Goal: Transaction & Acquisition: Purchase product/service

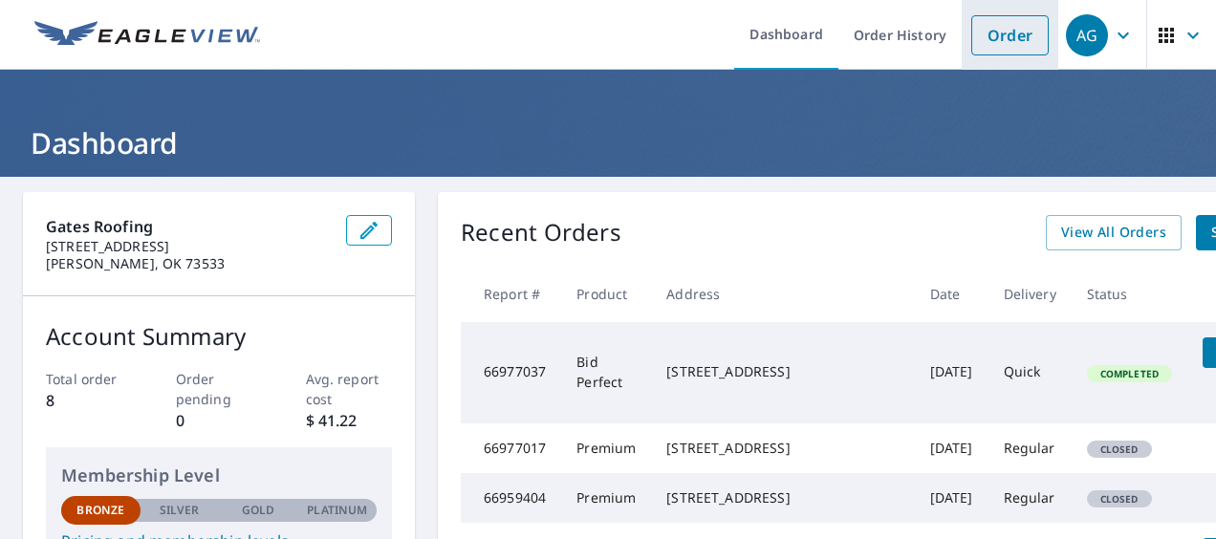
click at [974, 33] on link "Order" at bounding box center [1010, 35] width 77 height 40
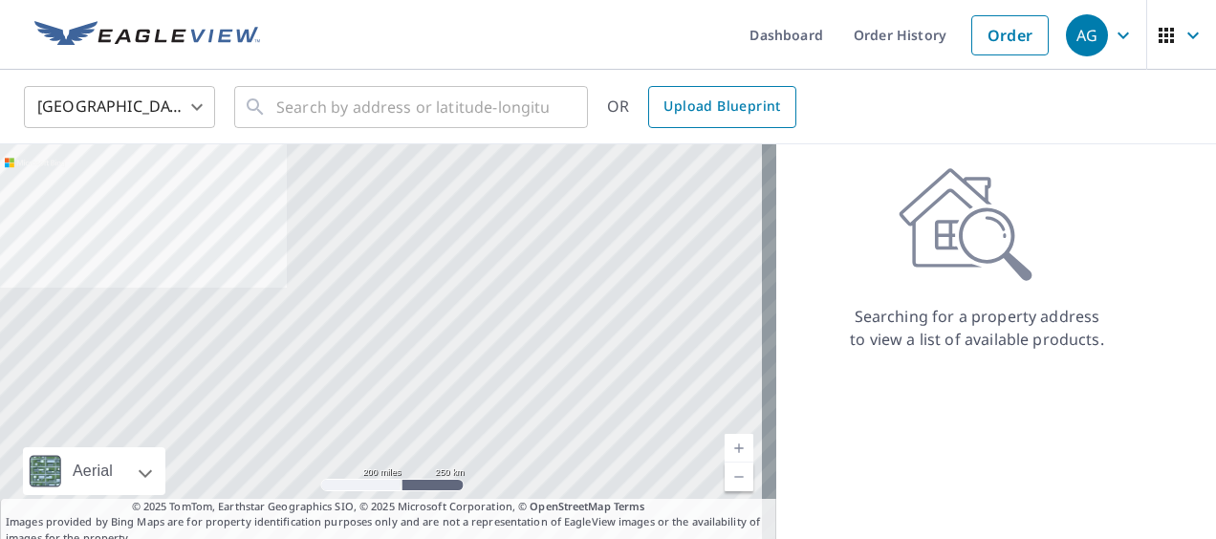
click at [736, 102] on span "Upload Blueprint" at bounding box center [722, 107] width 117 height 24
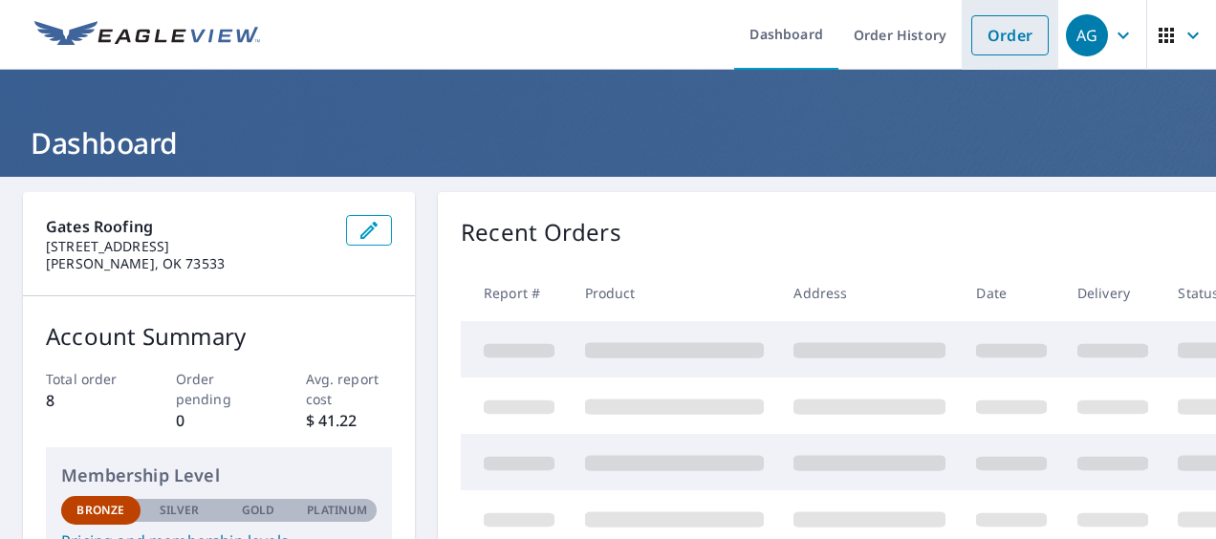
click at [1004, 29] on link "Order" at bounding box center [1010, 35] width 77 height 40
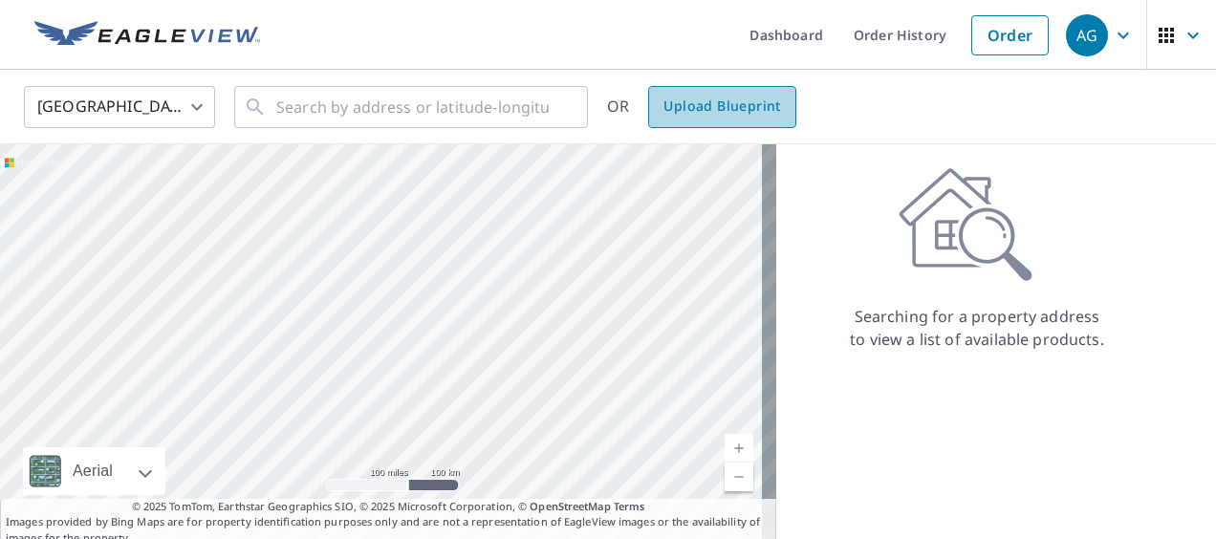
click at [742, 96] on span "Upload Blueprint" at bounding box center [722, 107] width 117 height 24
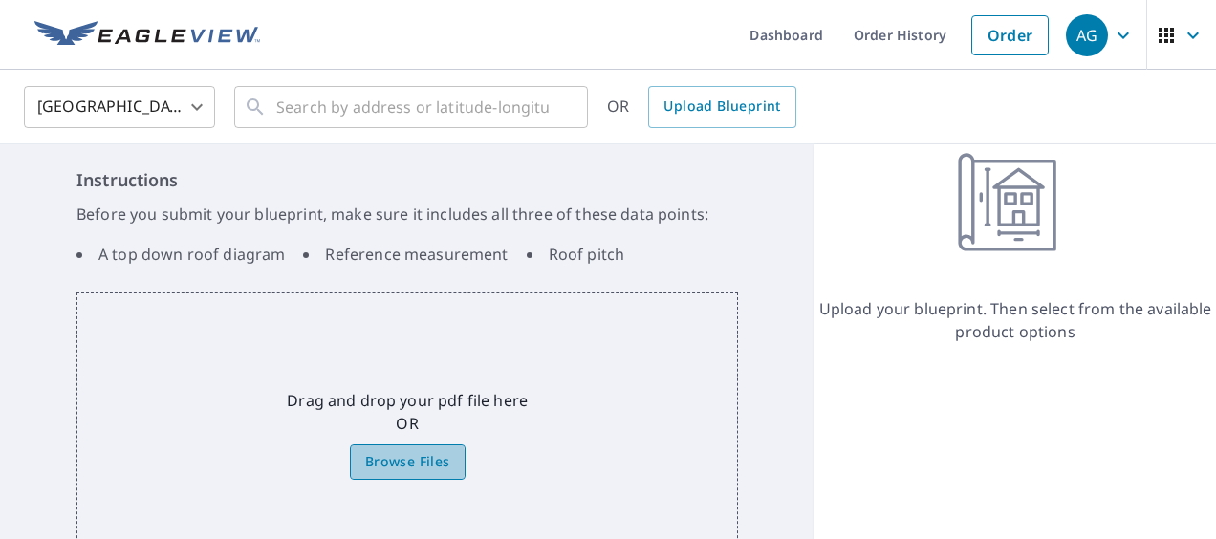
click at [386, 462] on span "Browse Files" at bounding box center [407, 462] width 85 height 24
click at [0, 0] on input "Browse Files" at bounding box center [0, 0] width 0 height 0
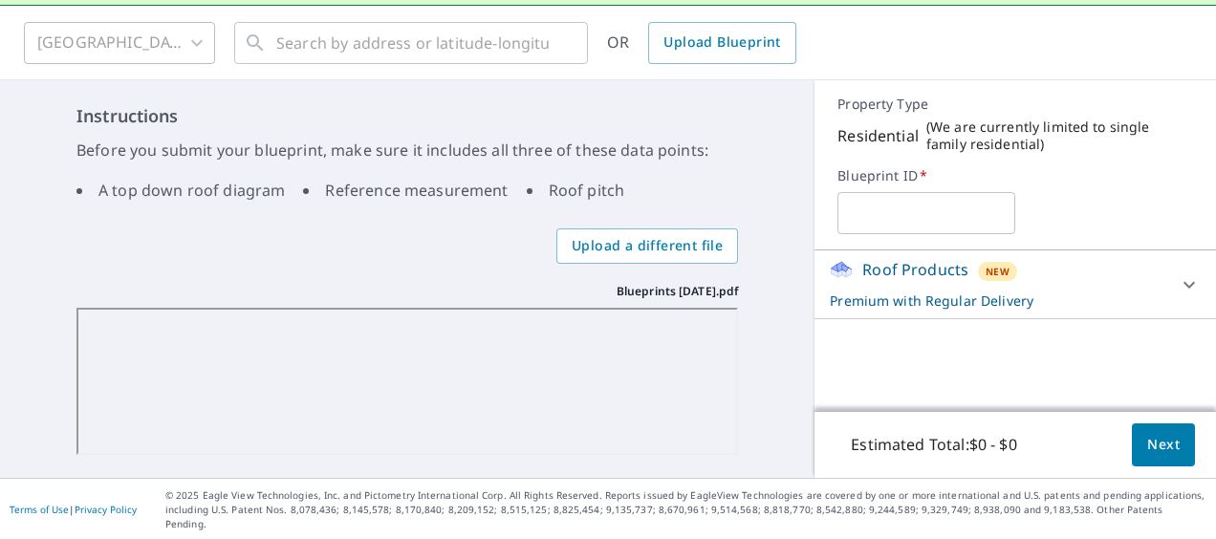
scroll to position [99, 0]
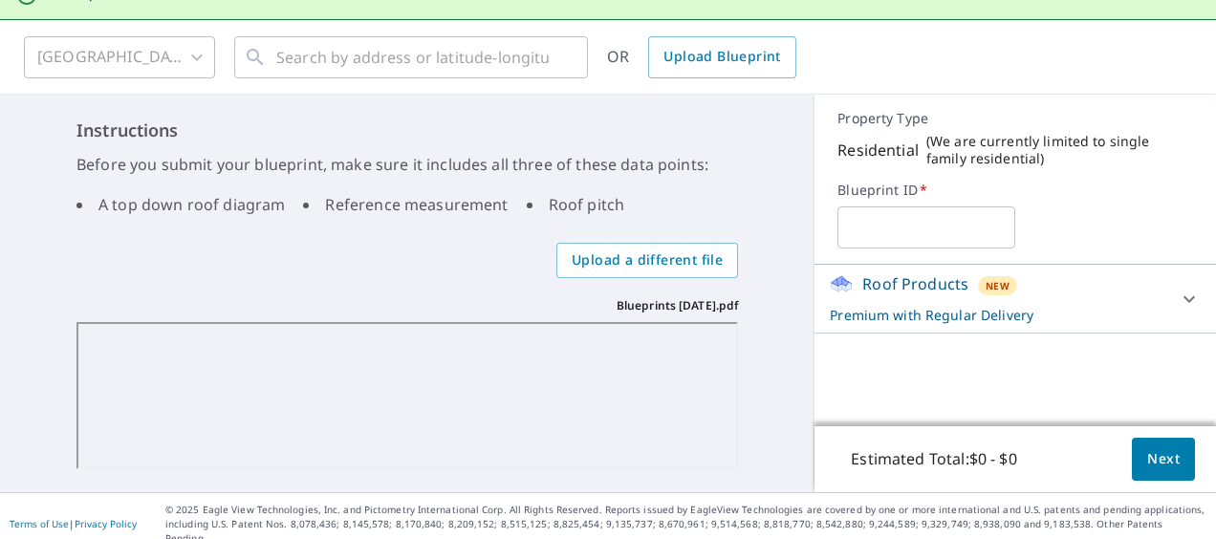
click at [855, 233] on input "text" at bounding box center [927, 228] width 178 height 54
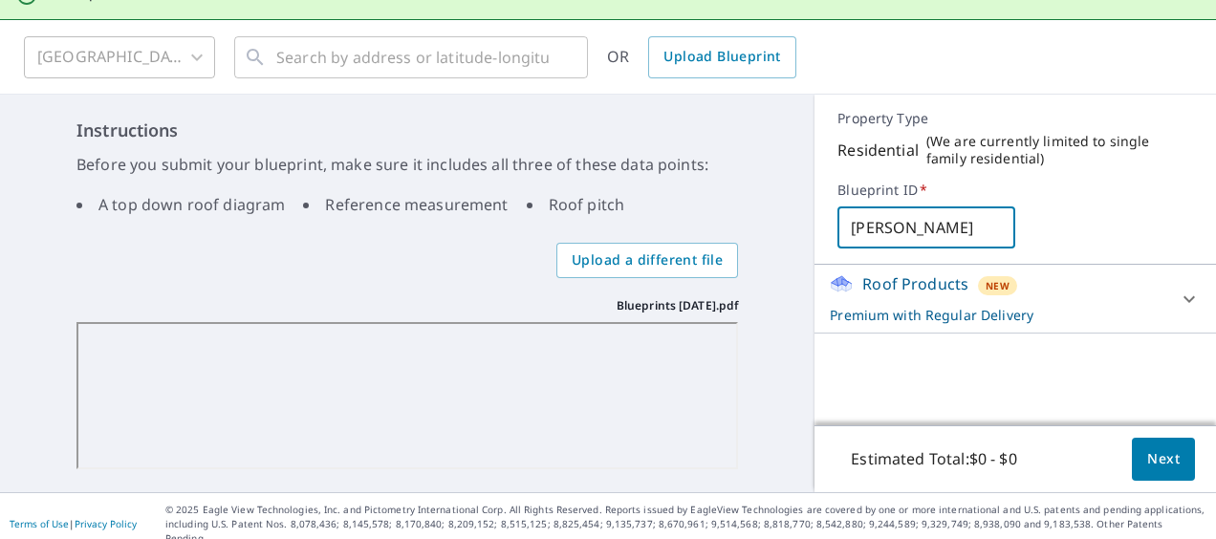
type input "Metheny"
click at [1178, 295] on icon at bounding box center [1189, 299] width 23 height 23
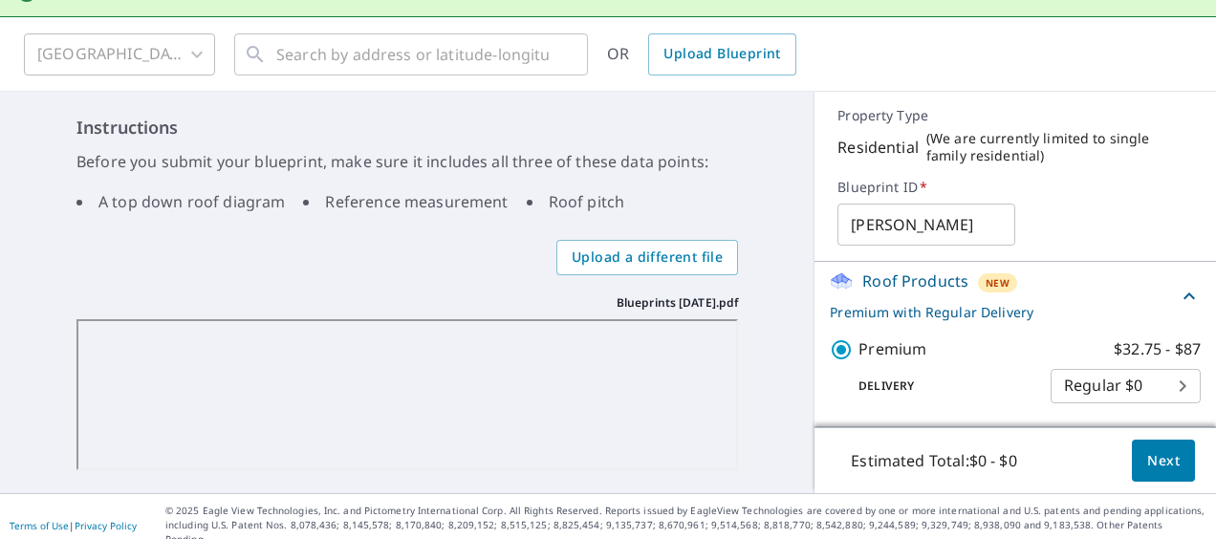
scroll to position [103, 0]
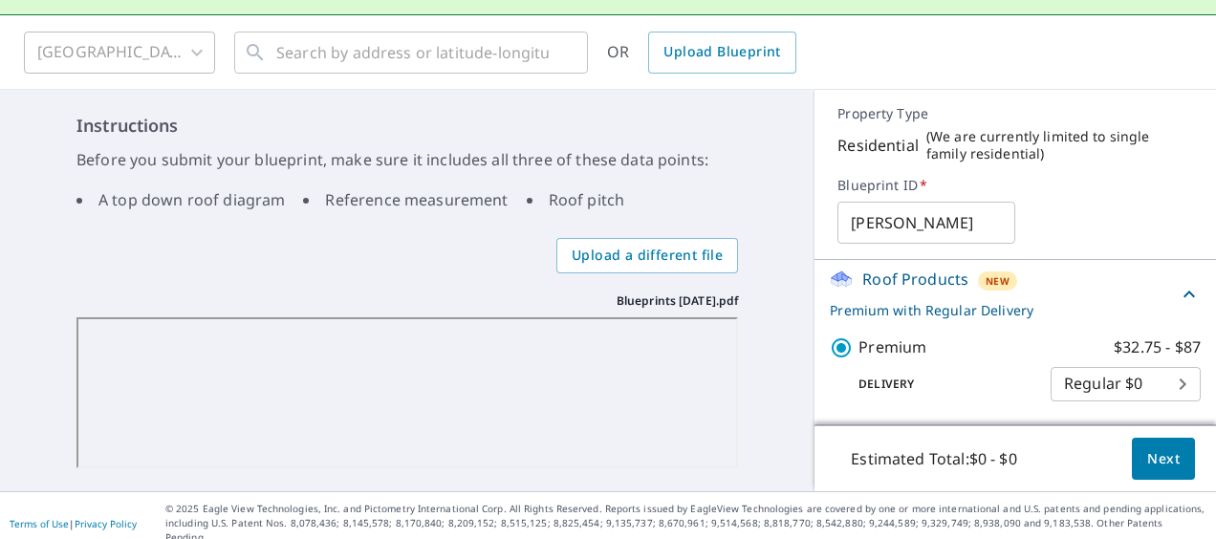
click at [921, 277] on p "Roof Products" at bounding box center [916, 279] width 106 height 23
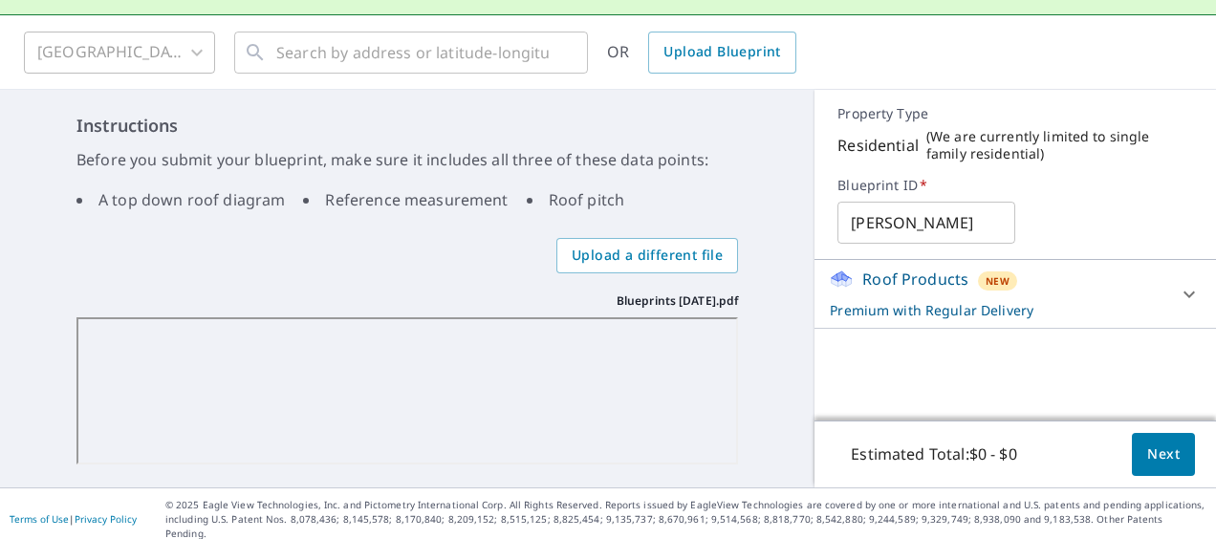
scroll to position [99, 0]
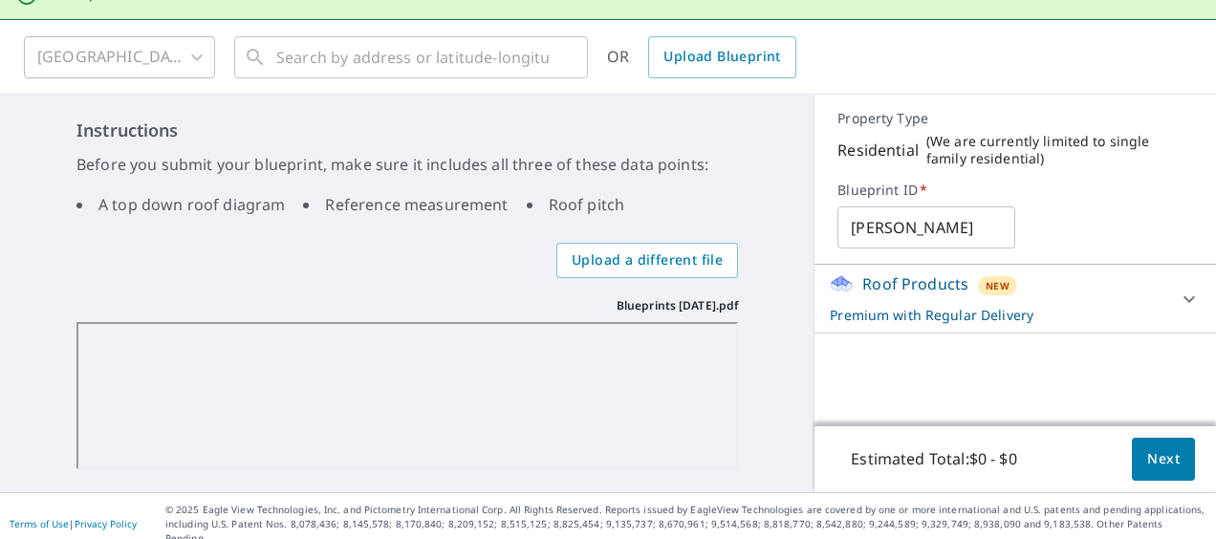
click at [921, 277] on p "Roof Products" at bounding box center [916, 284] width 106 height 23
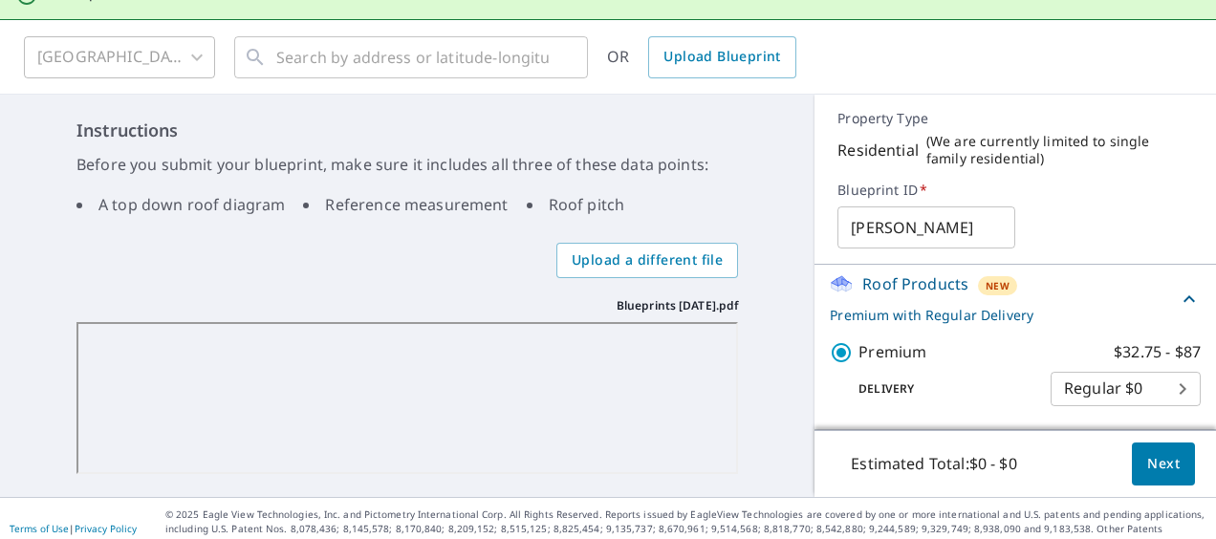
scroll to position [103, 0]
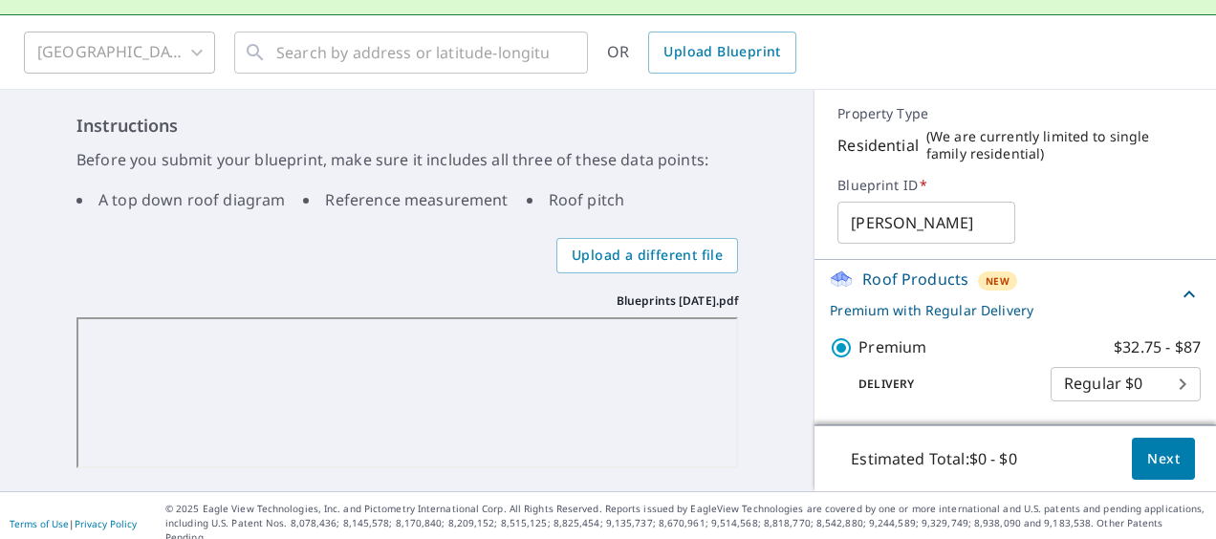
click at [1148, 457] on span "Next" at bounding box center [1164, 460] width 33 height 24
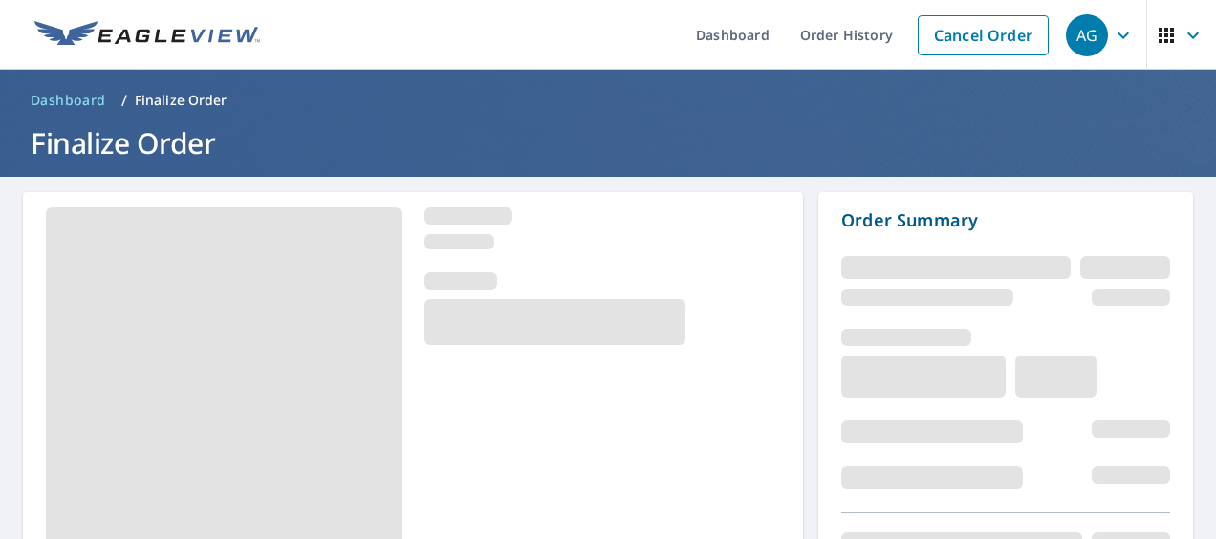
click at [492, 498] on div at bounding box center [413, 398] width 780 height 413
click at [583, 54] on ul "Dashboard Order History Cancel Order" at bounding box center [665, 35] width 787 height 70
click at [207, 99] on p "Finalize Order" at bounding box center [181, 100] width 93 height 19
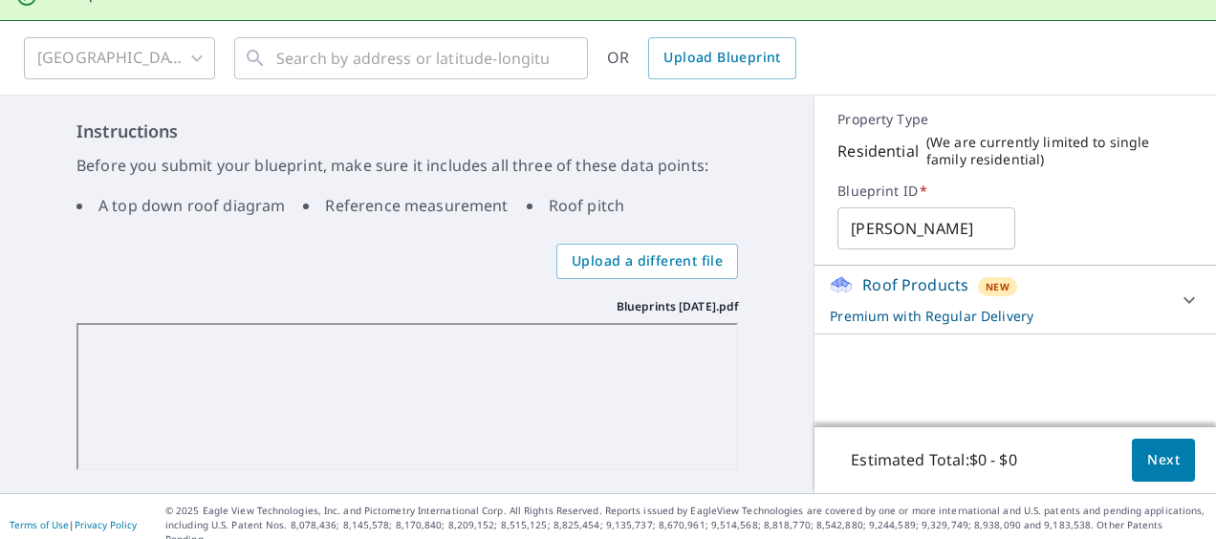
scroll to position [99, 0]
click at [1178, 298] on icon at bounding box center [1189, 299] width 23 height 23
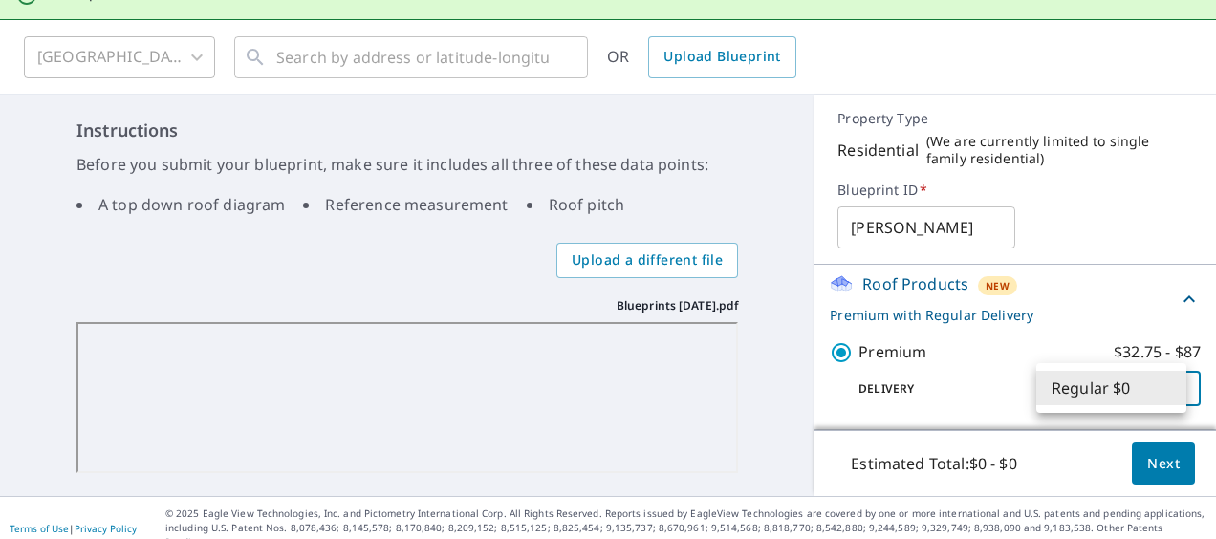
click at [1153, 382] on body "AG AG Dashboard Order History Cancel Order AG File uploaded United States US ​ …" at bounding box center [608, 269] width 1216 height 539
click at [1153, 382] on li "Regular $0" at bounding box center [1112, 388] width 150 height 34
click at [947, 394] on p "Delivery" at bounding box center [940, 389] width 221 height 17
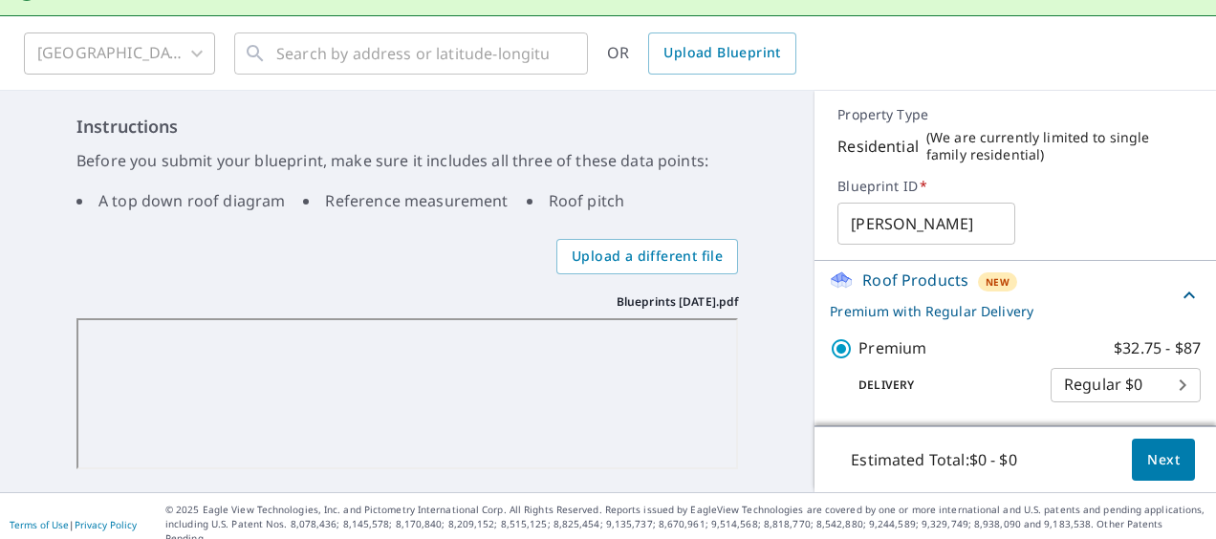
scroll to position [103, 0]
click at [1184, 294] on icon at bounding box center [1189, 294] width 11 height 7
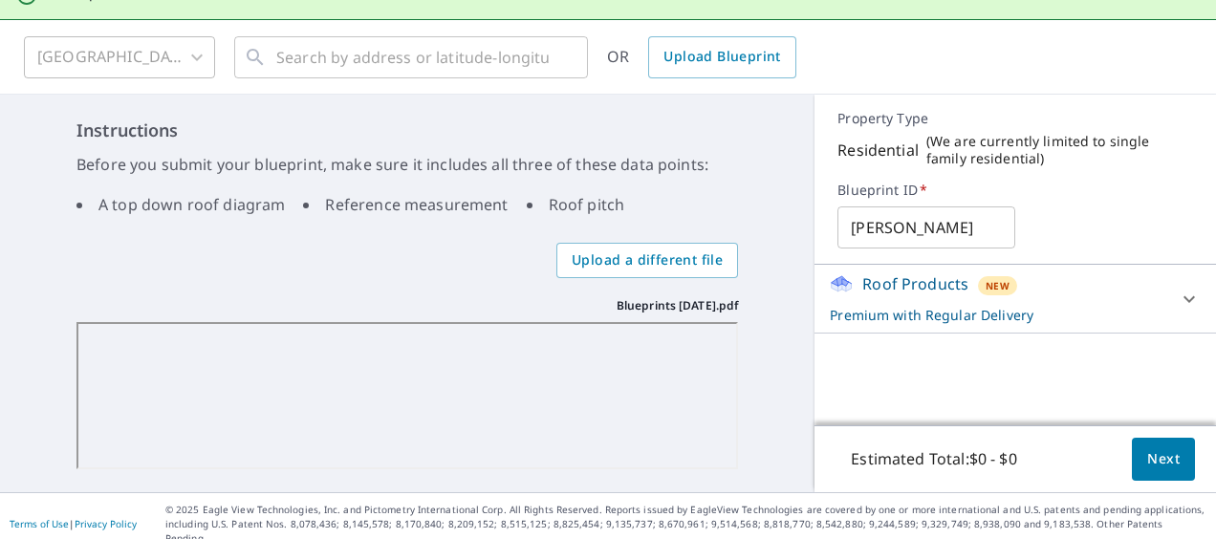
click at [1178, 294] on icon at bounding box center [1189, 299] width 23 height 23
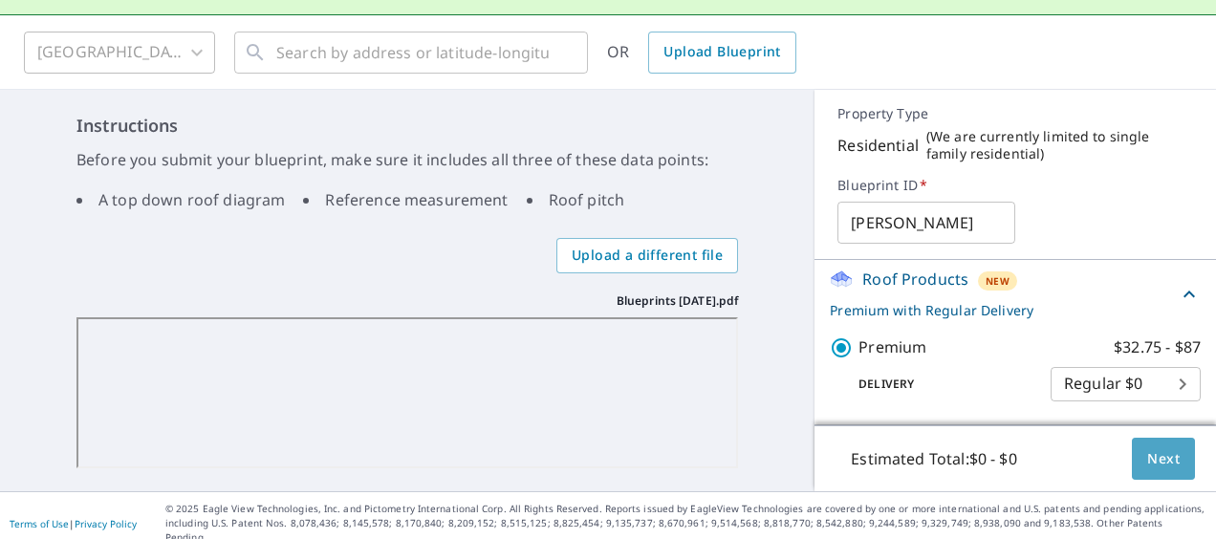
click at [1151, 455] on span "Next" at bounding box center [1164, 460] width 33 height 24
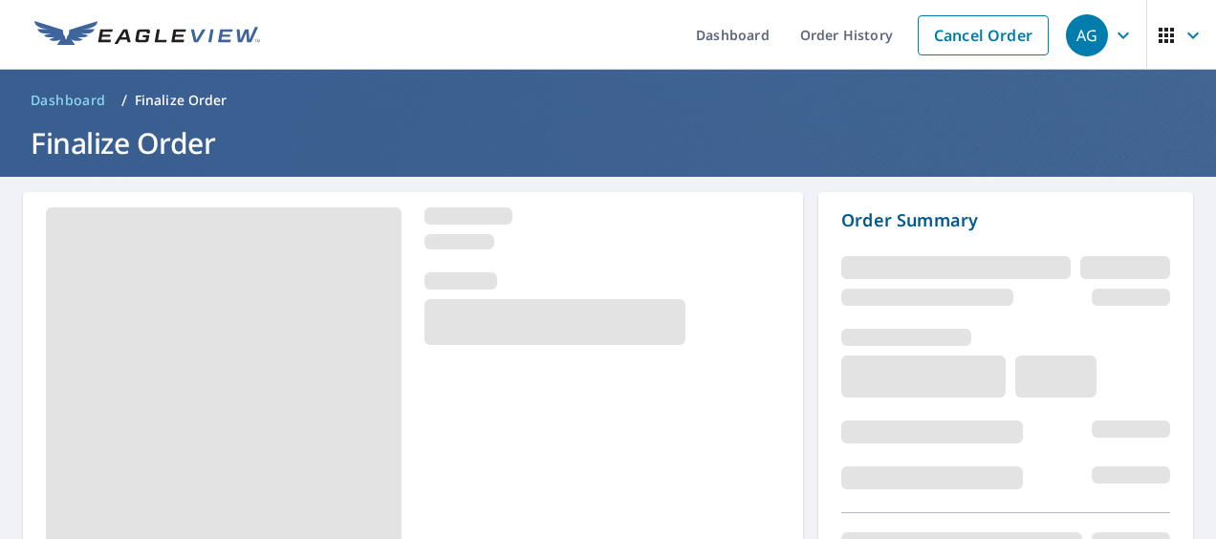
click at [763, 150] on h1 "Finalize Order" at bounding box center [608, 142] width 1171 height 39
click at [702, 33] on link "Dashboard" at bounding box center [733, 35] width 104 height 70
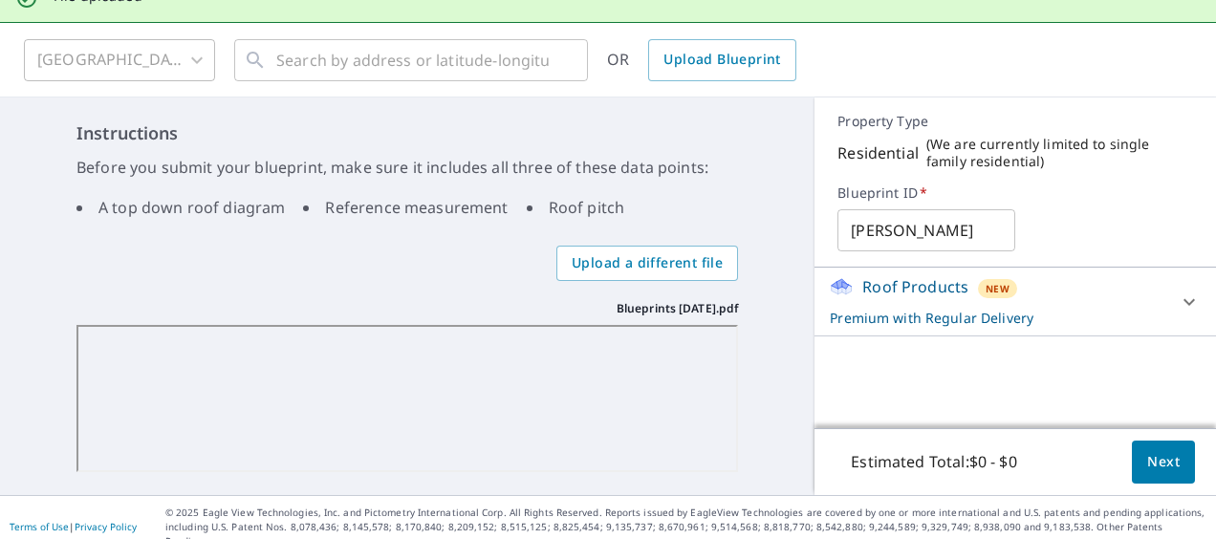
scroll to position [99, 0]
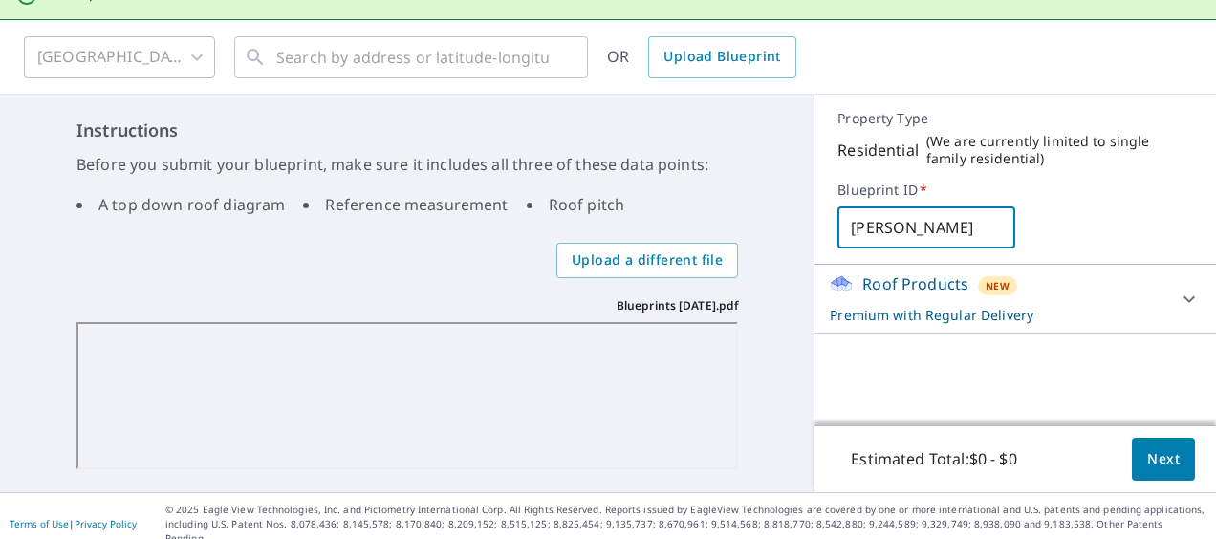
drag, startPoint x: 917, startPoint y: 228, endPoint x: 794, endPoint y: 230, distance: 123.4
click at [794, 230] on div "Instructions Before you submit your blueprint, make sure it includes all three …" at bounding box center [608, 294] width 1216 height 398
click at [903, 308] on p "Premium with Regular Delivery" at bounding box center [998, 315] width 337 height 20
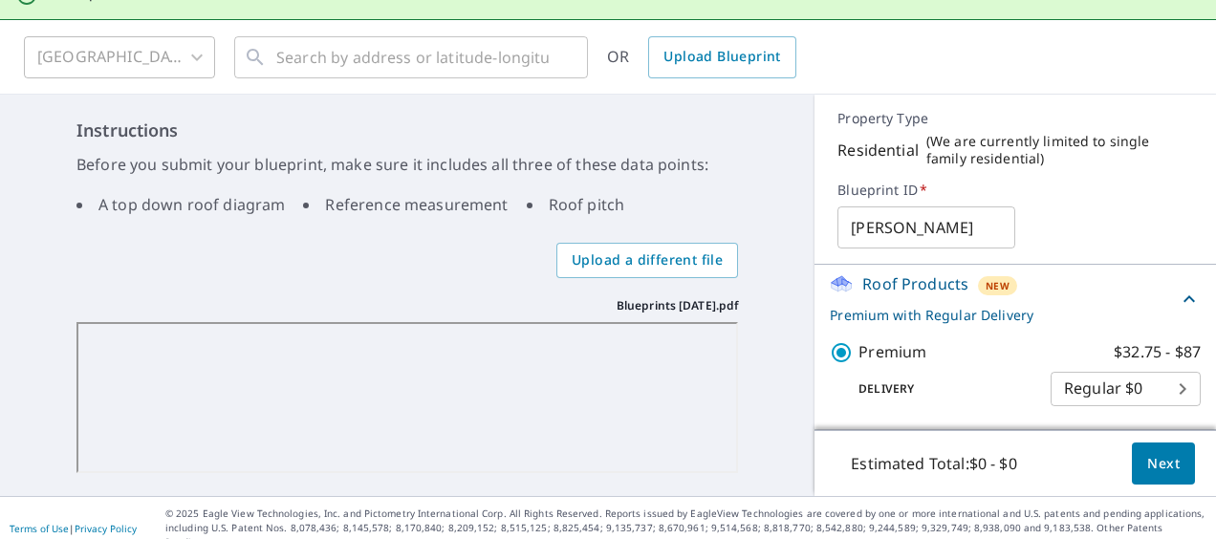
click at [733, 199] on div "Instructions Before you submit your blueprint, make sure it includes all three …" at bounding box center [407, 296] width 815 height 402
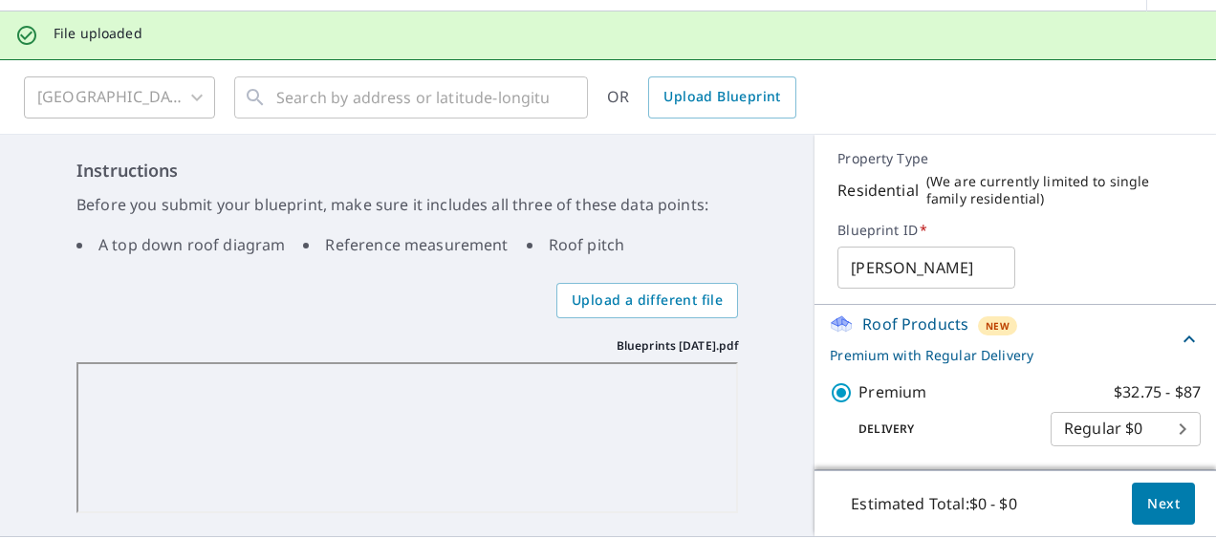
scroll to position [103, 0]
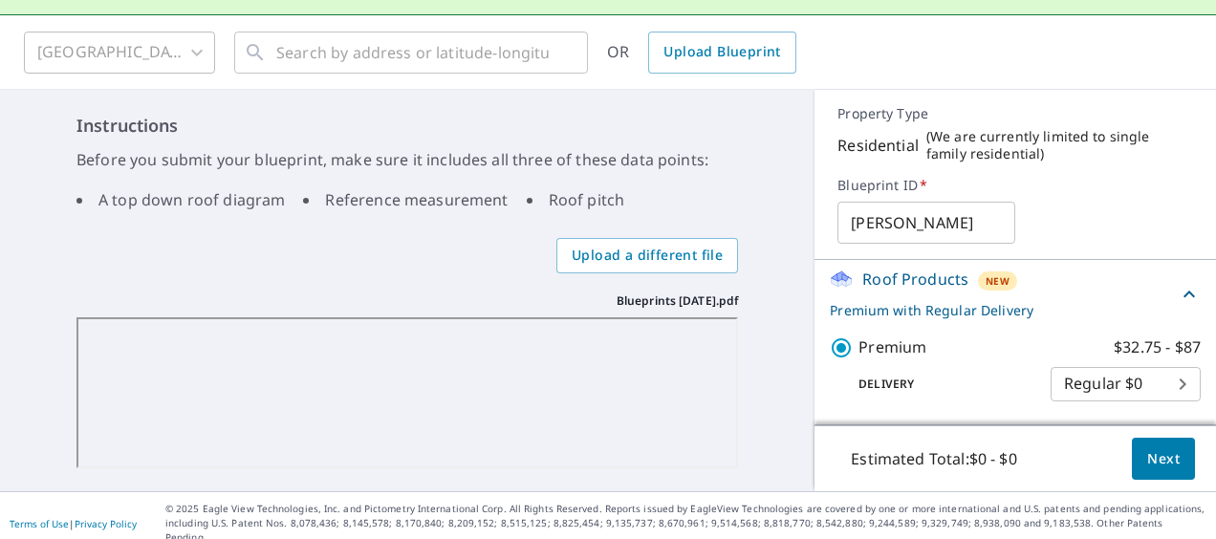
click at [895, 305] on p "Premium with Regular Delivery" at bounding box center [1004, 310] width 348 height 20
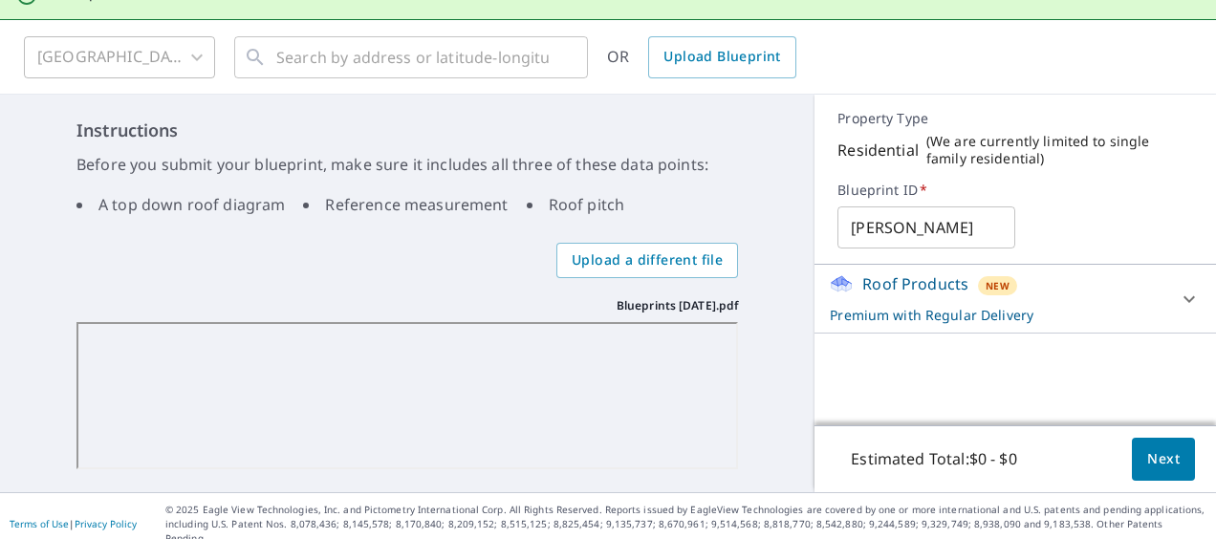
click at [896, 312] on p "Premium with Regular Delivery" at bounding box center [998, 315] width 337 height 20
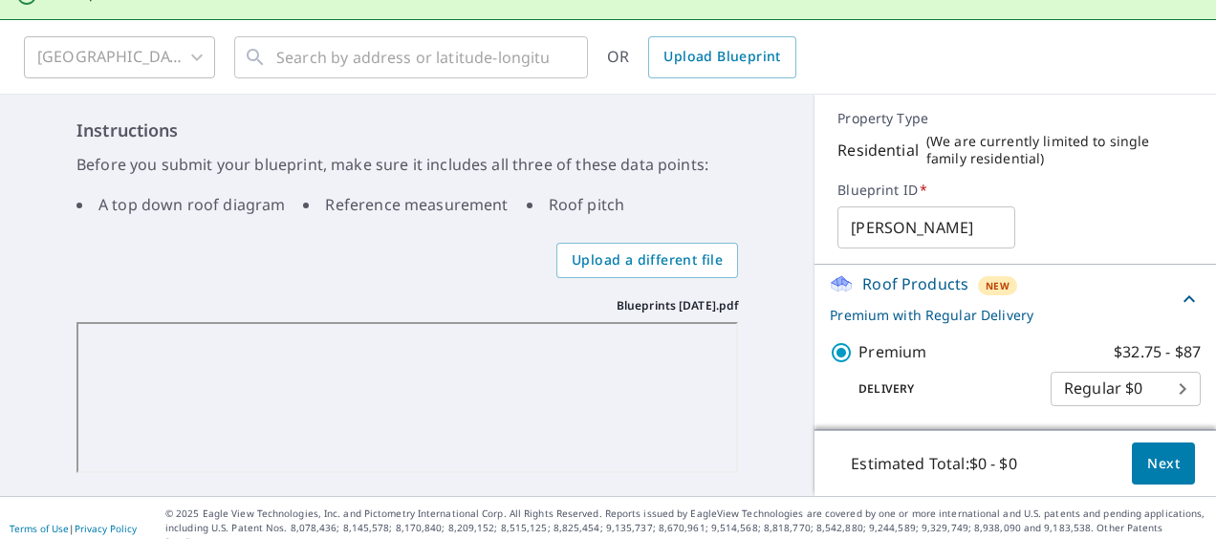
scroll to position [103, 0]
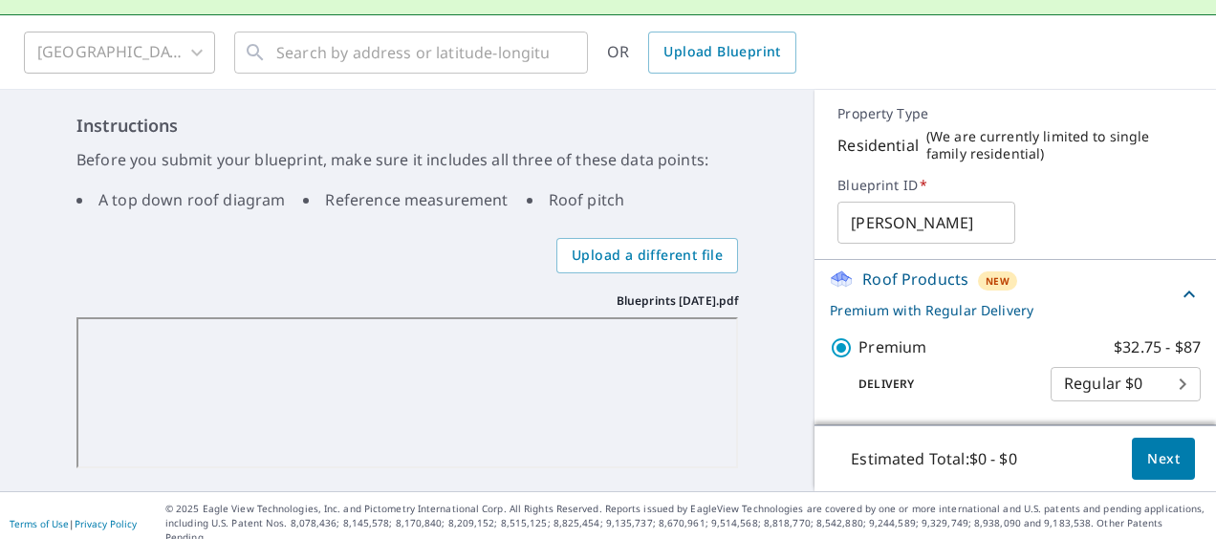
click at [918, 184] on span "*" at bounding box center [923, 185] width 10 height 18
click at [870, 186] on label "Blueprint ID   *" at bounding box center [1016, 185] width 356 height 17
click at [847, 138] on p "Residential" at bounding box center [878, 145] width 81 height 23
click at [1161, 455] on span "Next" at bounding box center [1164, 460] width 33 height 24
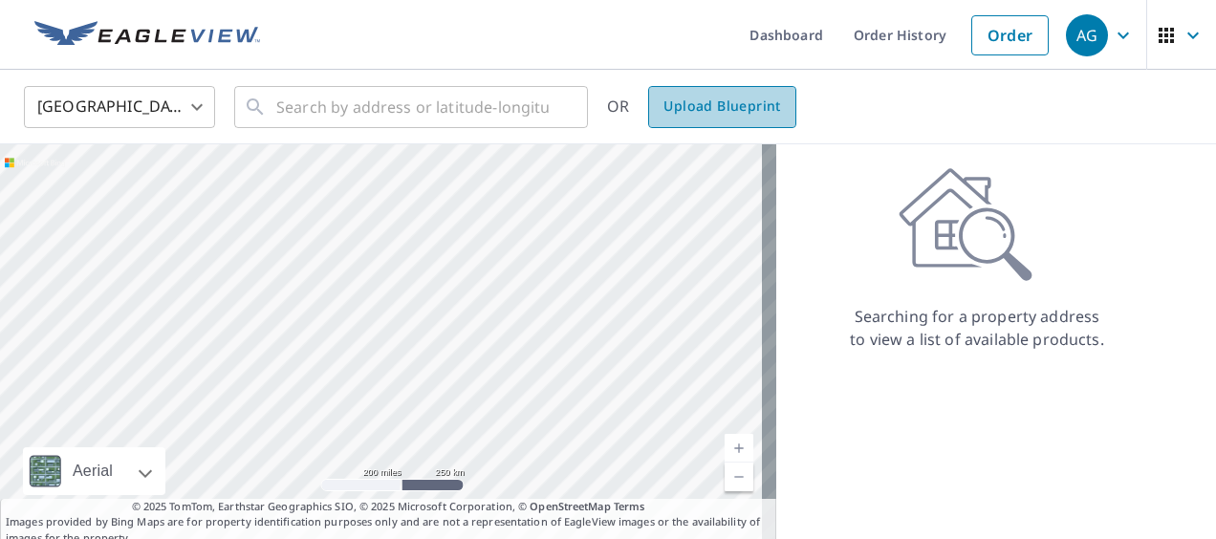
click at [732, 107] on span "Upload Blueprint" at bounding box center [722, 107] width 117 height 24
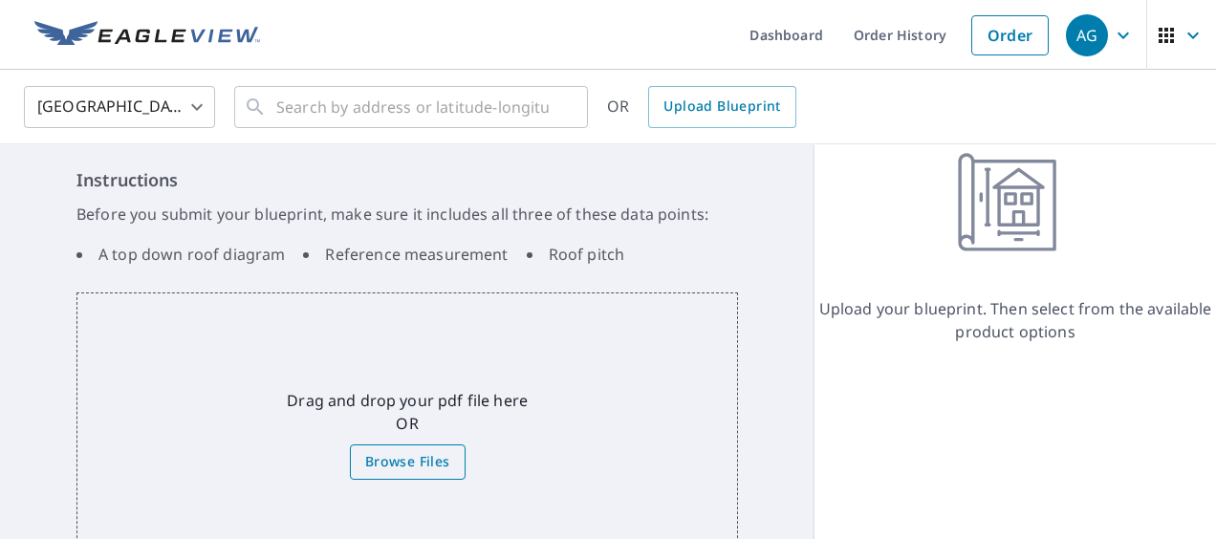
click at [430, 465] on span "Browse Files" at bounding box center [407, 462] width 85 height 24
click at [0, 0] on input "Browse Files" at bounding box center [0, 0] width 0 height 0
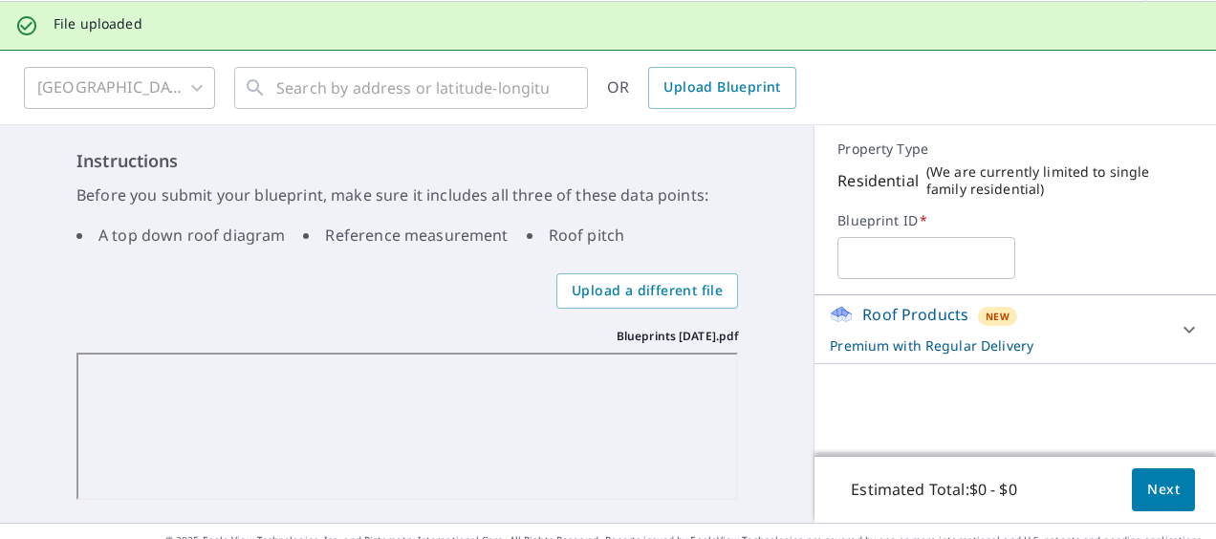
scroll to position [99, 0]
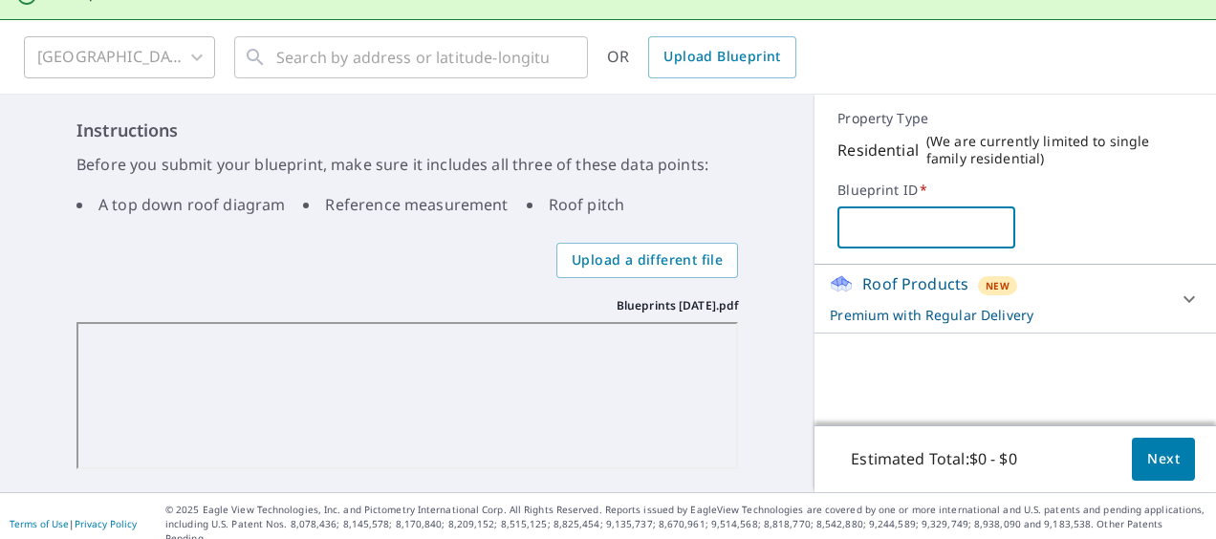
click at [887, 222] on input "text" at bounding box center [927, 228] width 178 height 54
type input "[PERSON_NAME]"
click at [1178, 295] on icon at bounding box center [1189, 299] width 23 height 23
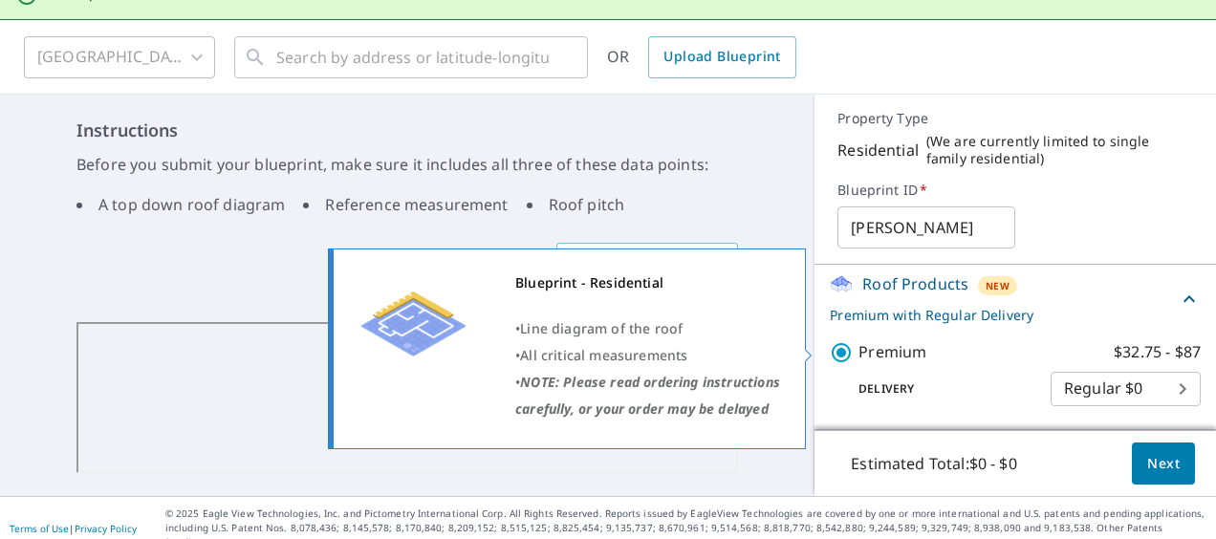
scroll to position [103, 0]
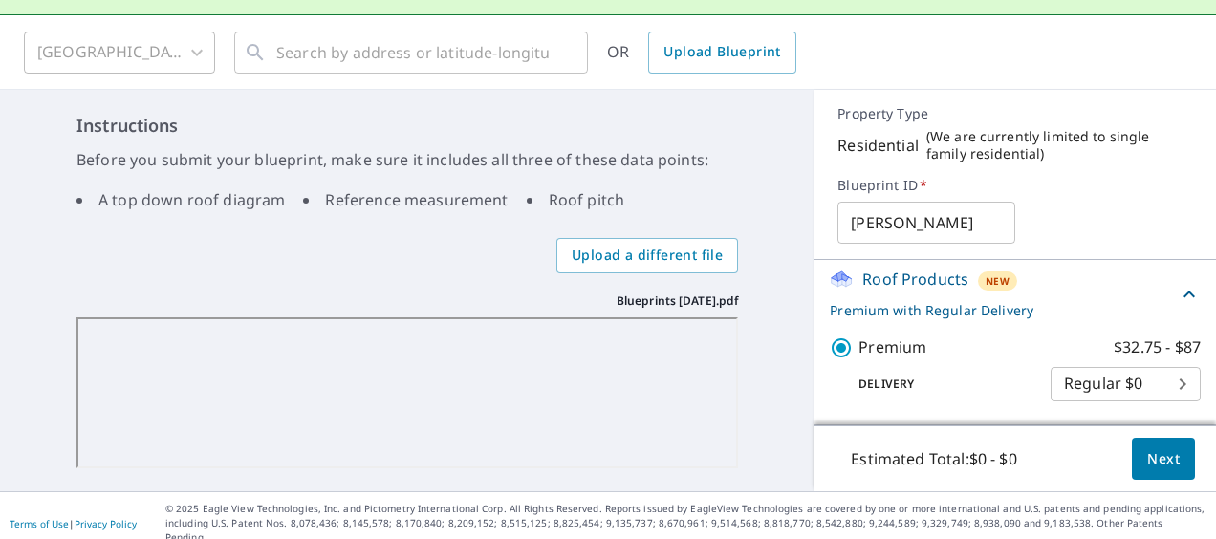
click at [1148, 455] on span "Next" at bounding box center [1164, 460] width 33 height 24
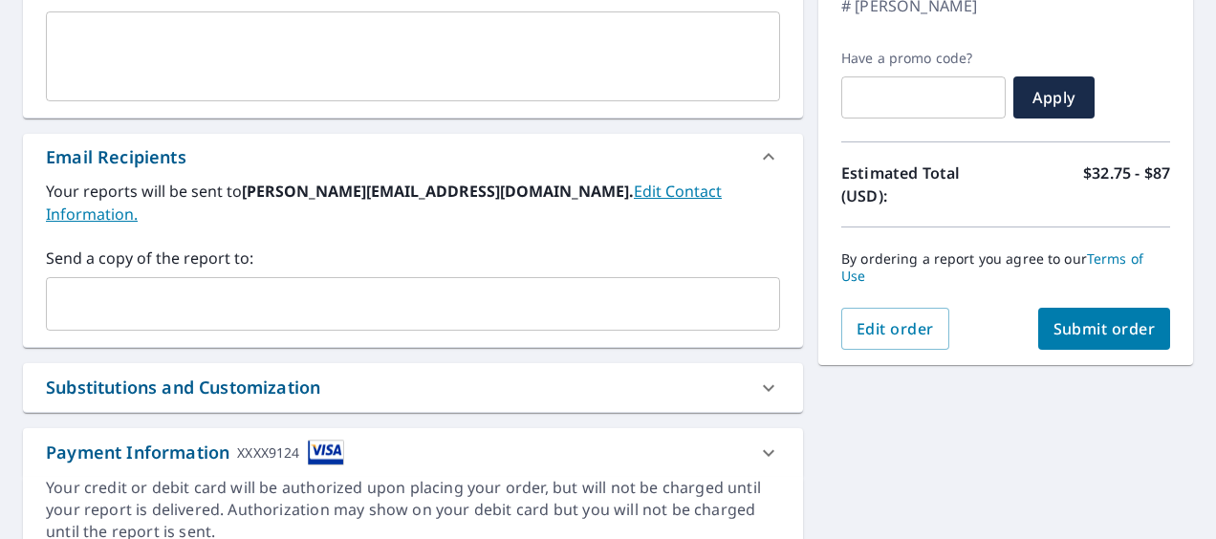
scroll to position [383, 0]
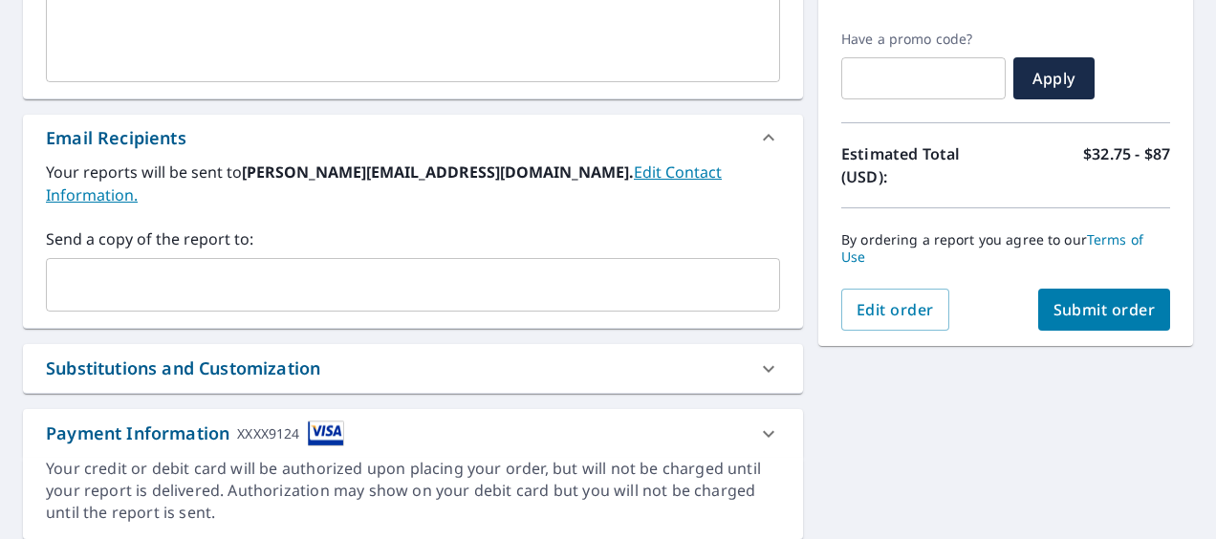
click at [587, 174] on link "Edit Contact Information." at bounding box center [384, 184] width 676 height 44
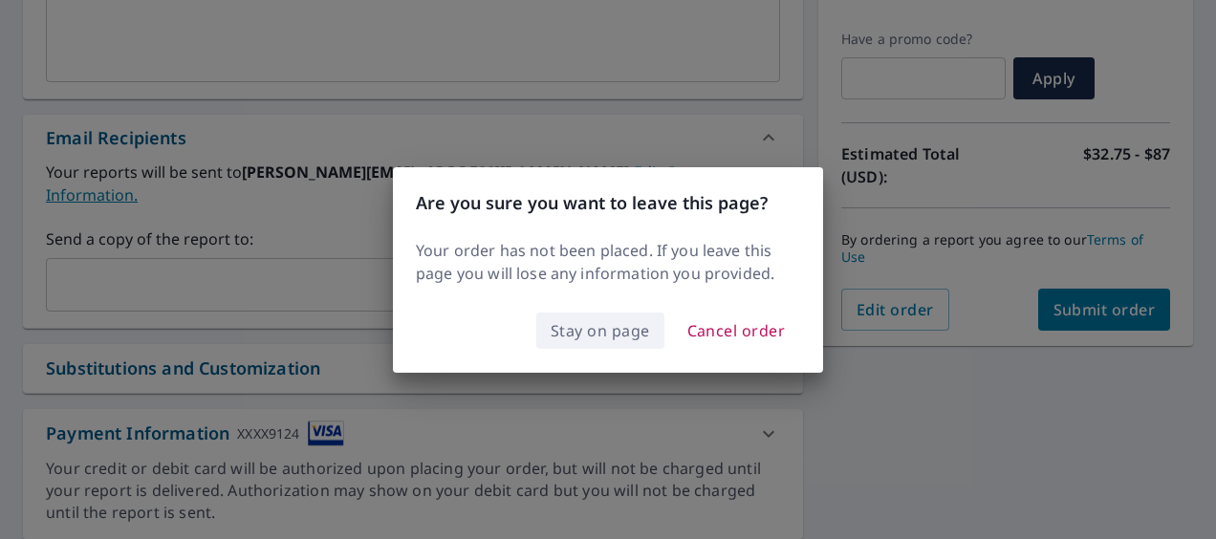
click at [633, 327] on span "Stay on page" at bounding box center [600, 331] width 99 height 27
checkbox input "true"
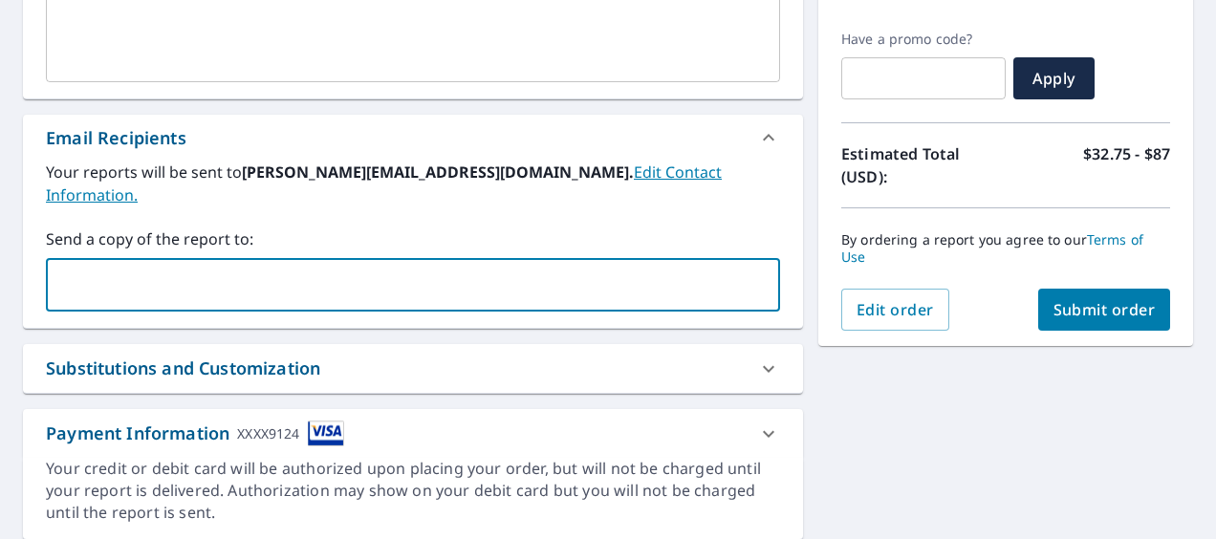
click at [161, 267] on input "text" at bounding box center [399, 285] width 689 height 36
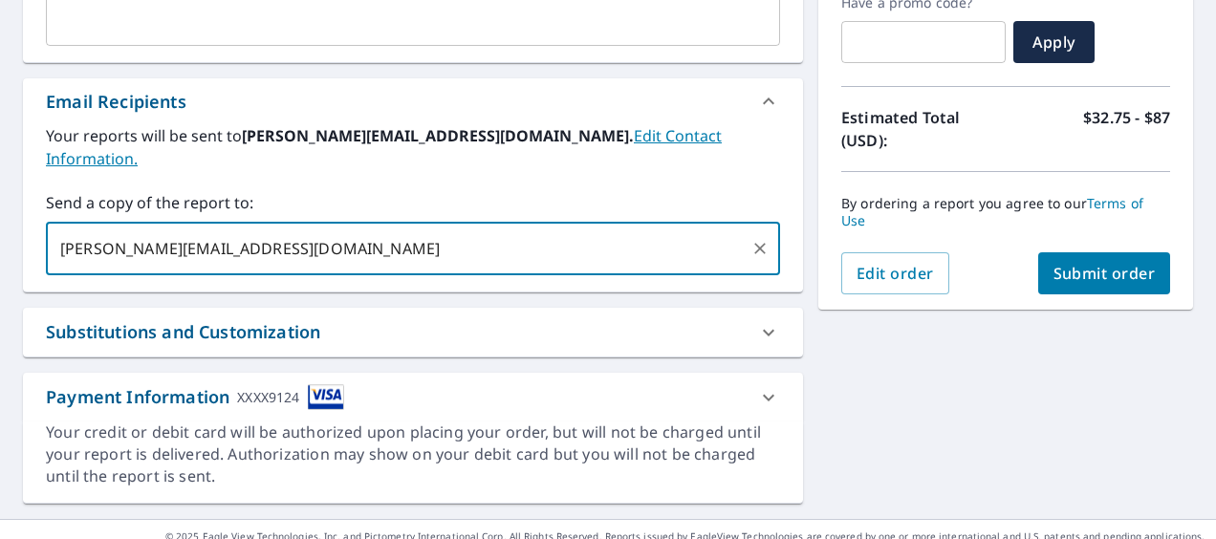
scroll to position [422, 0]
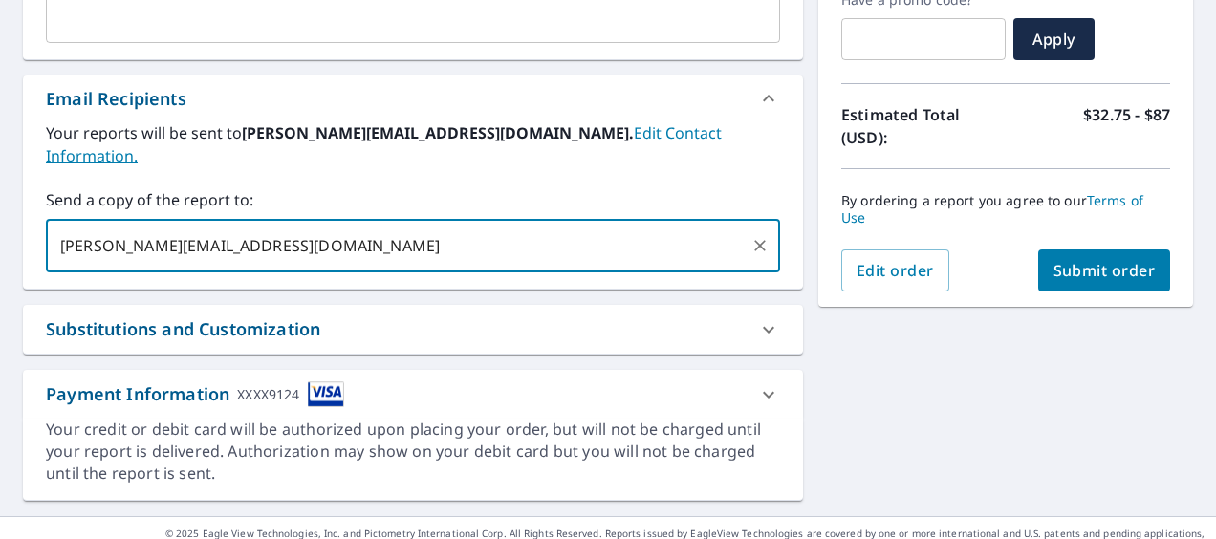
type input "[PERSON_NAME][EMAIL_ADDRESS][DOMAIN_NAME]"
click at [1083, 268] on span "Submit order" at bounding box center [1105, 270] width 102 height 21
checkbox input "true"
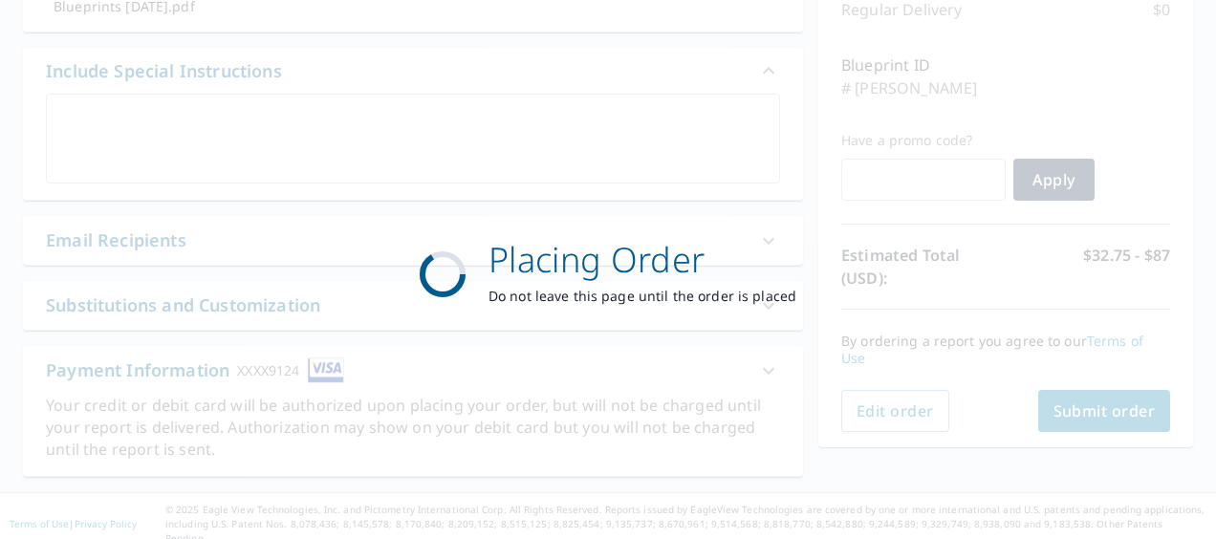
scroll to position [280, 0]
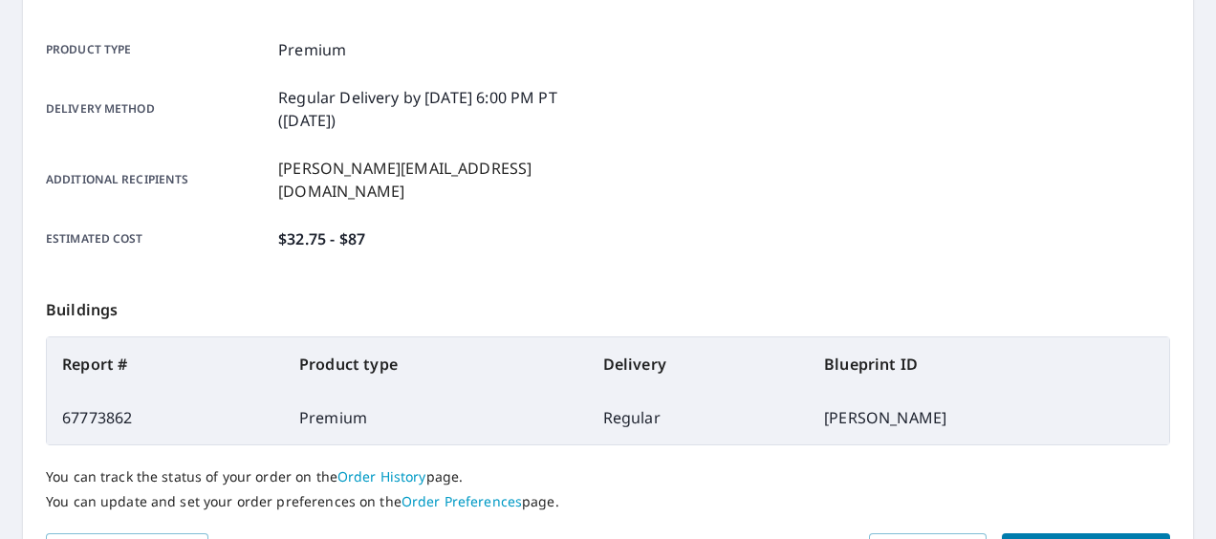
scroll to position [345, 0]
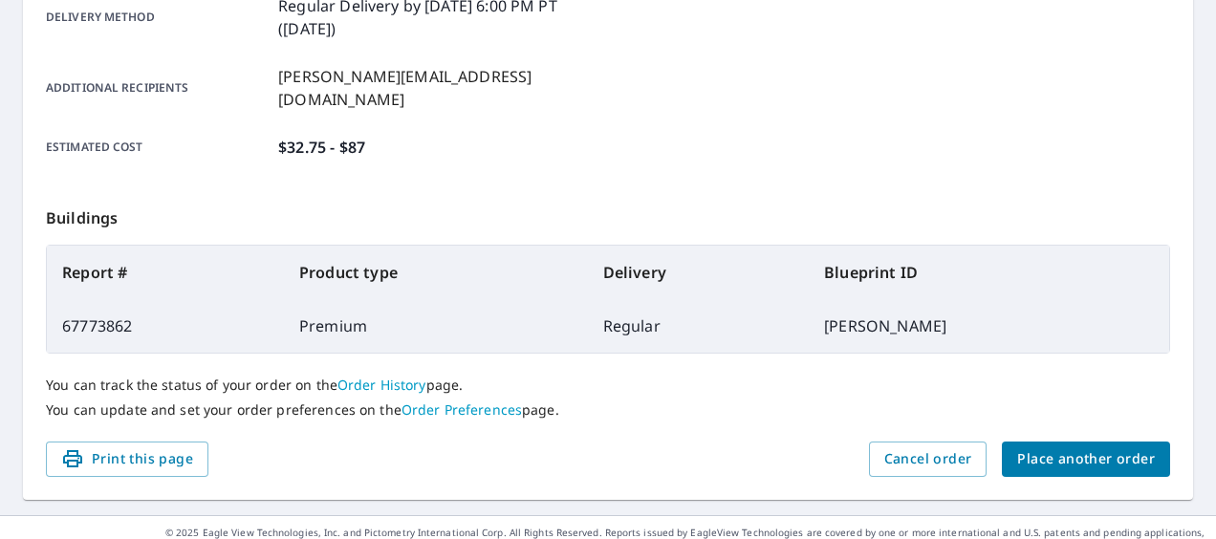
click at [471, 401] on link "Order Preferences" at bounding box center [462, 410] width 120 height 18
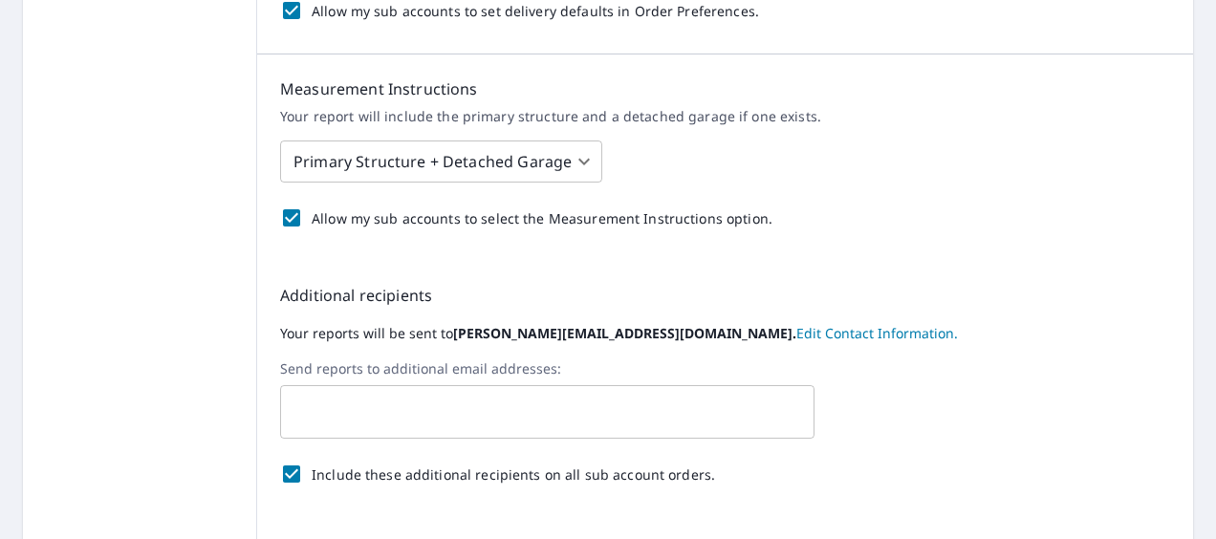
scroll to position [861, 0]
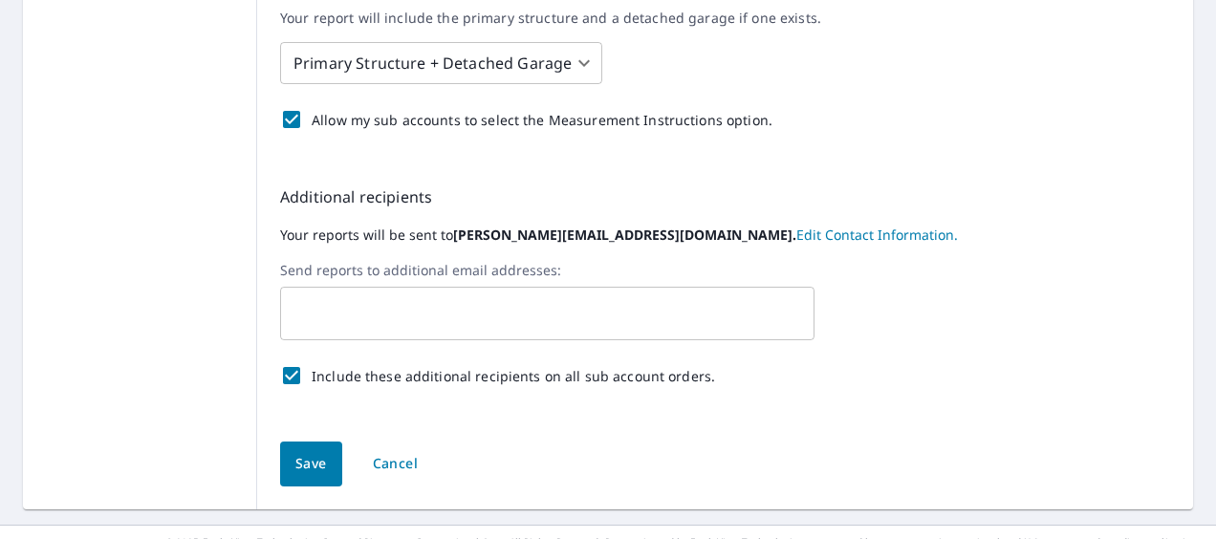
click at [797, 234] on link "Edit Contact Information." at bounding box center [878, 235] width 162 height 18
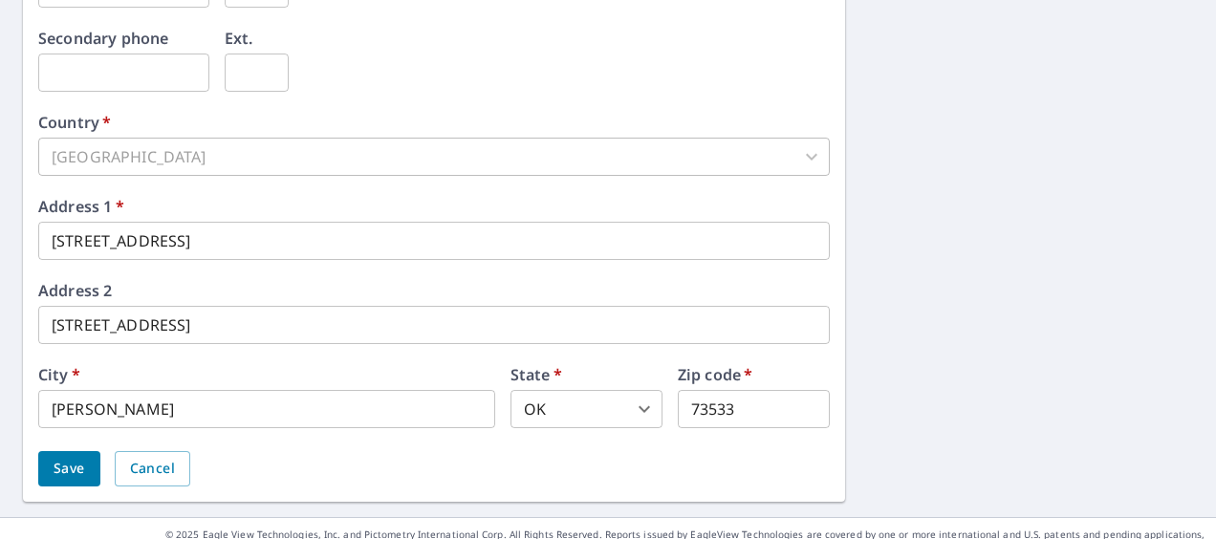
scroll to position [806, 0]
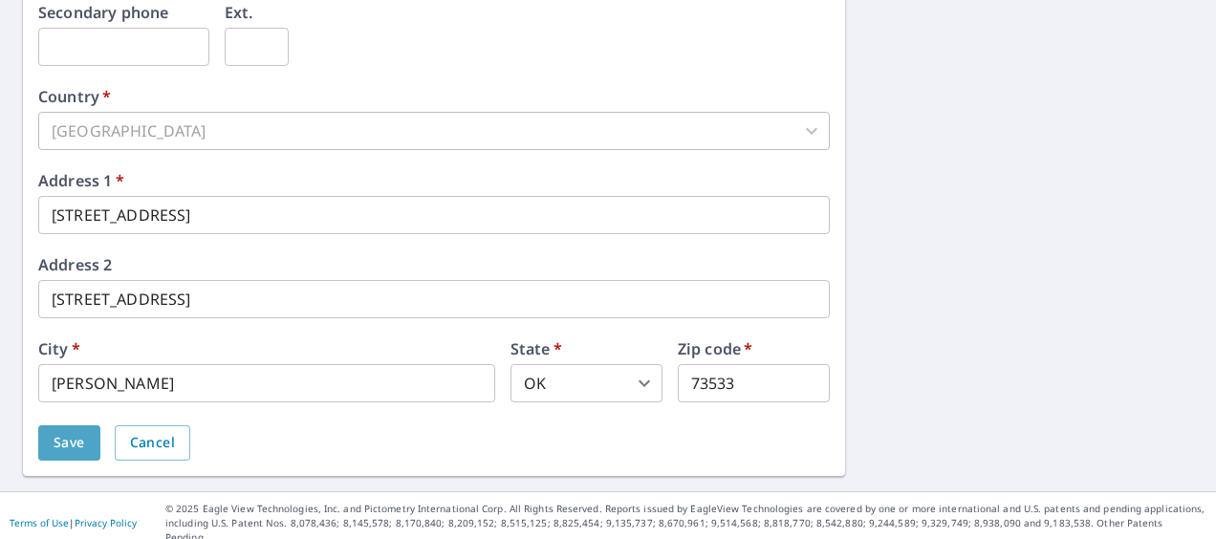
click at [67, 442] on span "Save" at bounding box center [70, 443] width 32 height 24
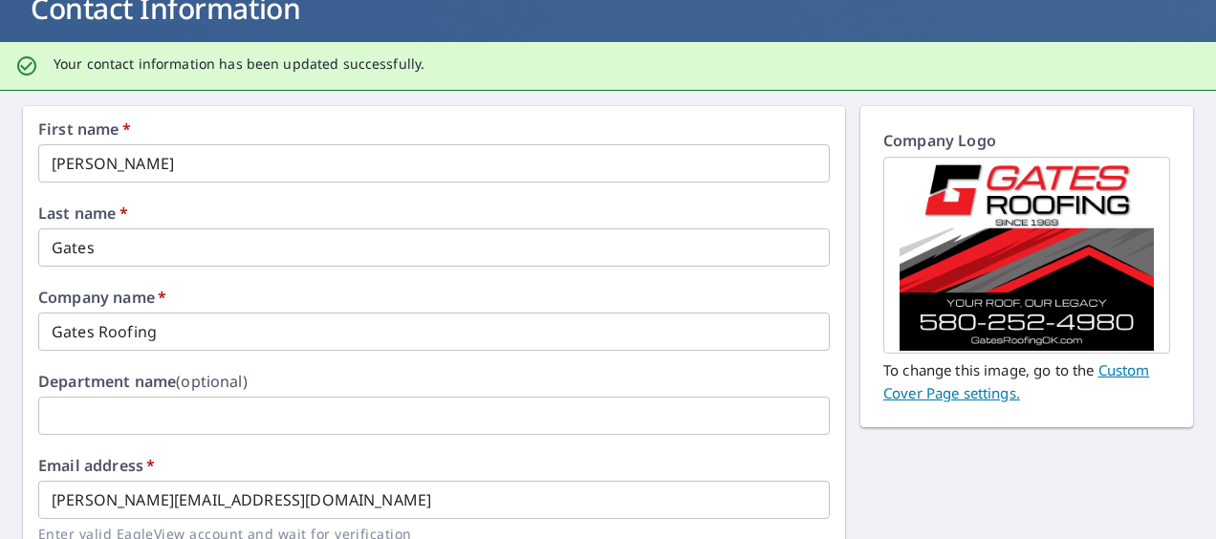
scroll to position [0, 0]
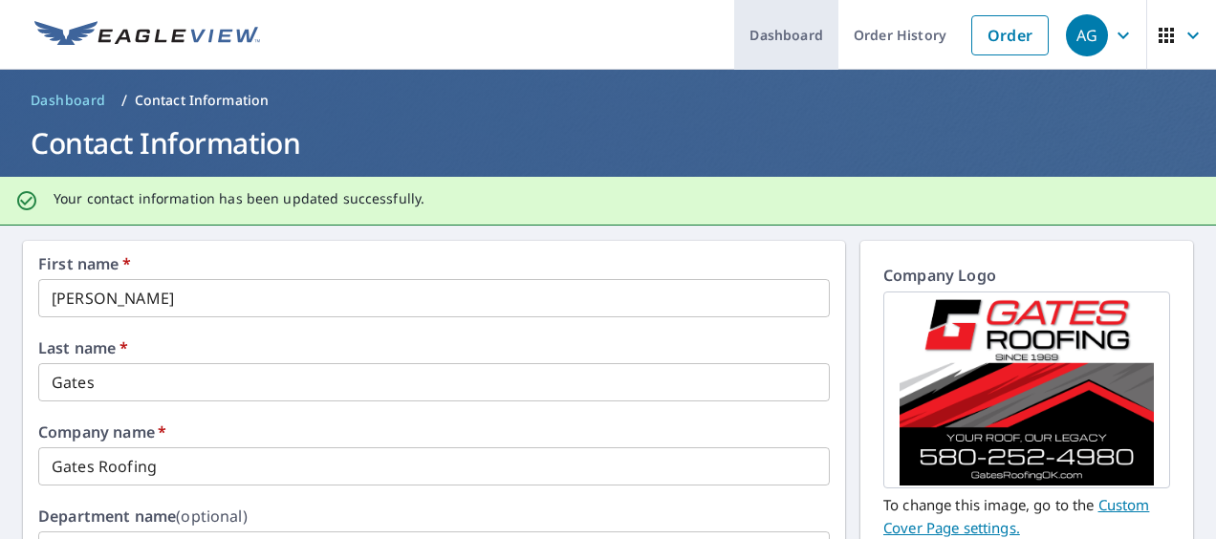
click at [771, 33] on link "Dashboard" at bounding box center [786, 35] width 104 height 70
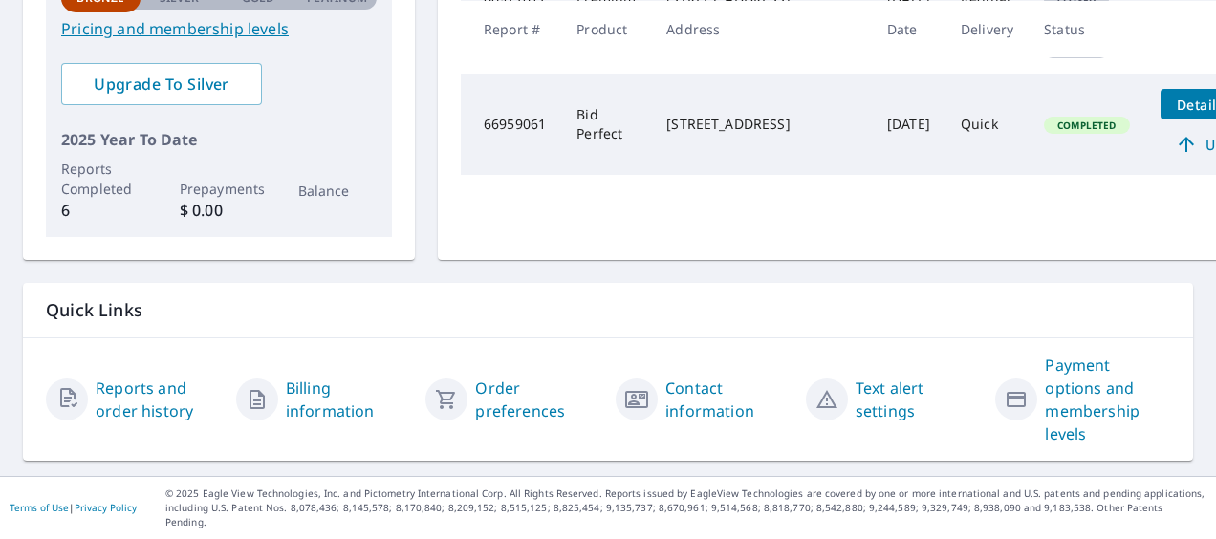
scroll to position [551, 0]
click at [129, 392] on link "Reports and order history" at bounding box center [158, 400] width 125 height 46
click at [681, 411] on link "Contact information" at bounding box center [728, 400] width 125 height 46
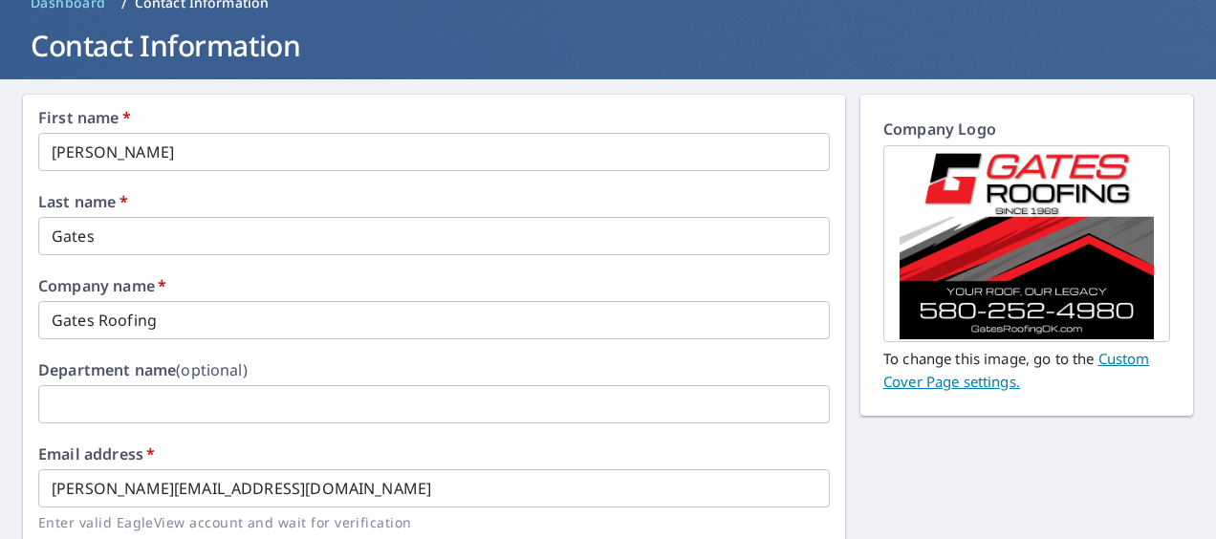
scroll to position [73, 0]
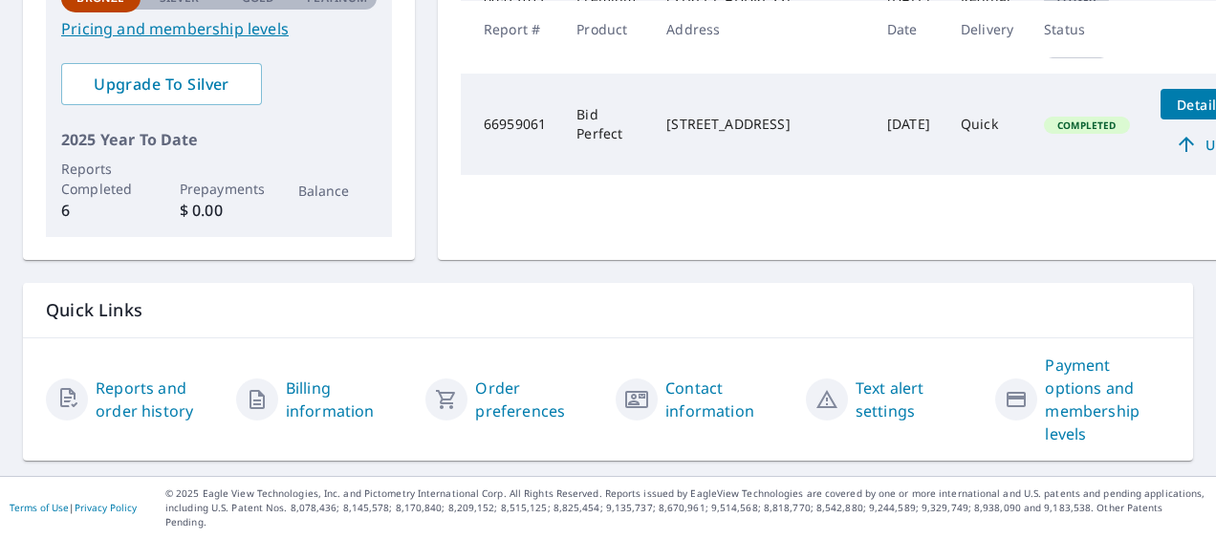
scroll to position [551, 0]
click at [321, 404] on link "Billing information" at bounding box center [348, 400] width 125 height 46
